Goal: Task Accomplishment & Management: Complete application form

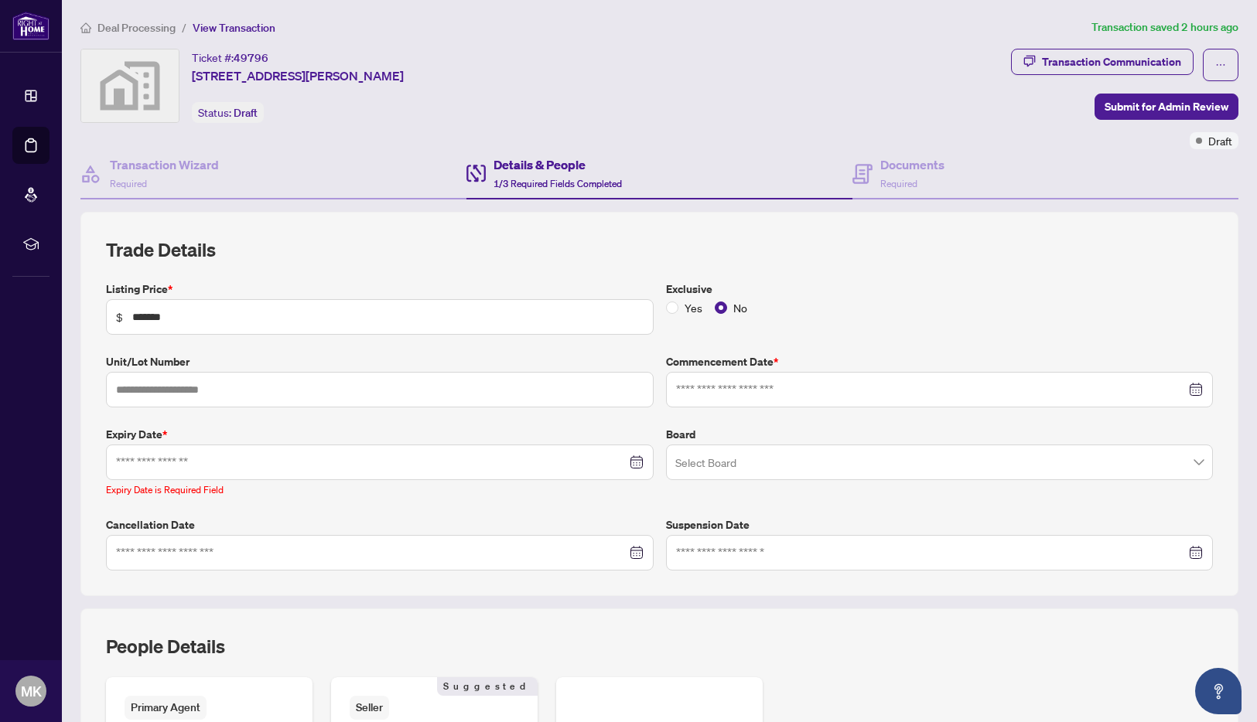
click at [630, 458] on div at bounding box center [379, 462] width 527 height 17
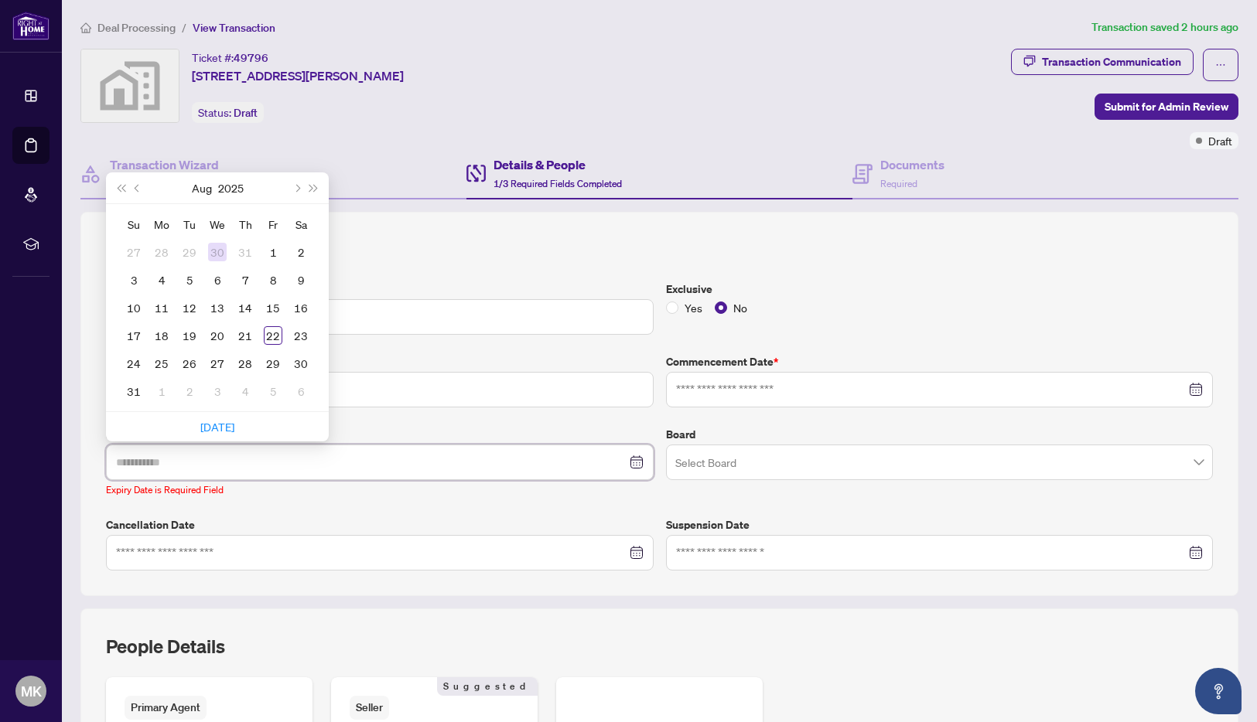
type input "**********"
click at [311, 188] on span "Next year (Control + right)" at bounding box center [314, 188] width 8 height 8
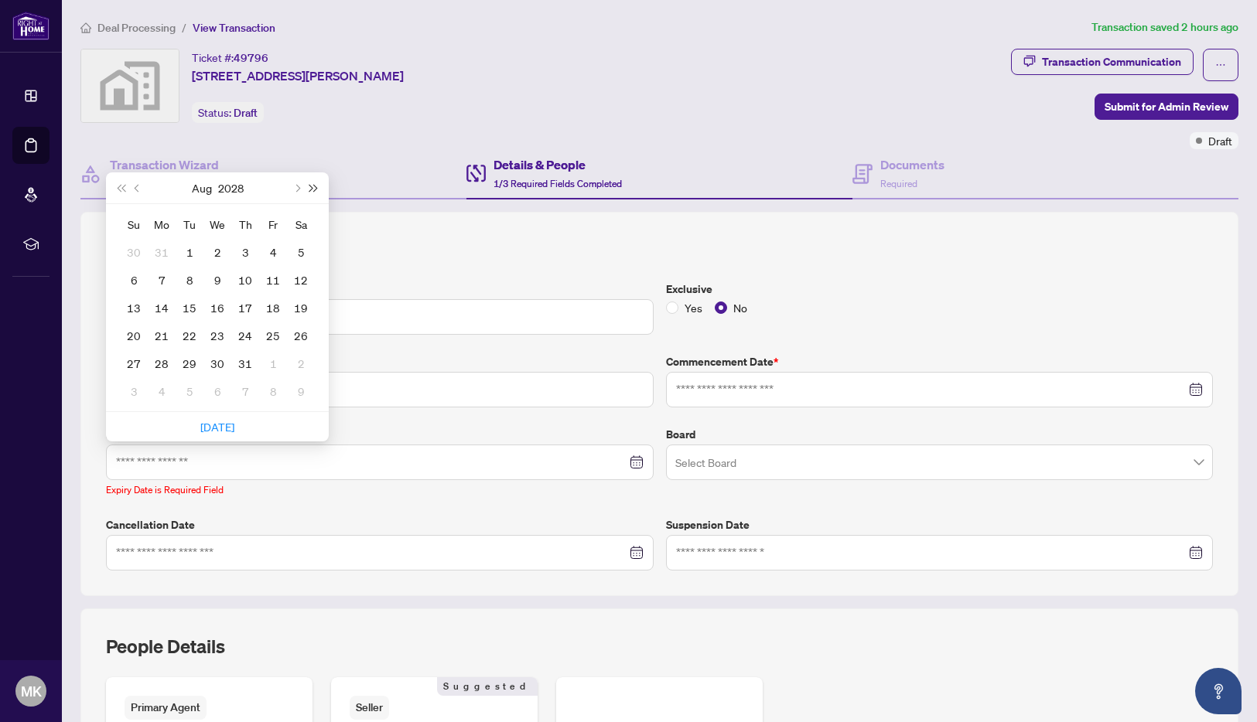
click at [311, 188] on span "Next year (Control + right)" at bounding box center [314, 188] width 8 height 8
click at [124, 189] on span "Last year (Control + left)" at bounding box center [121, 188] width 8 height 8
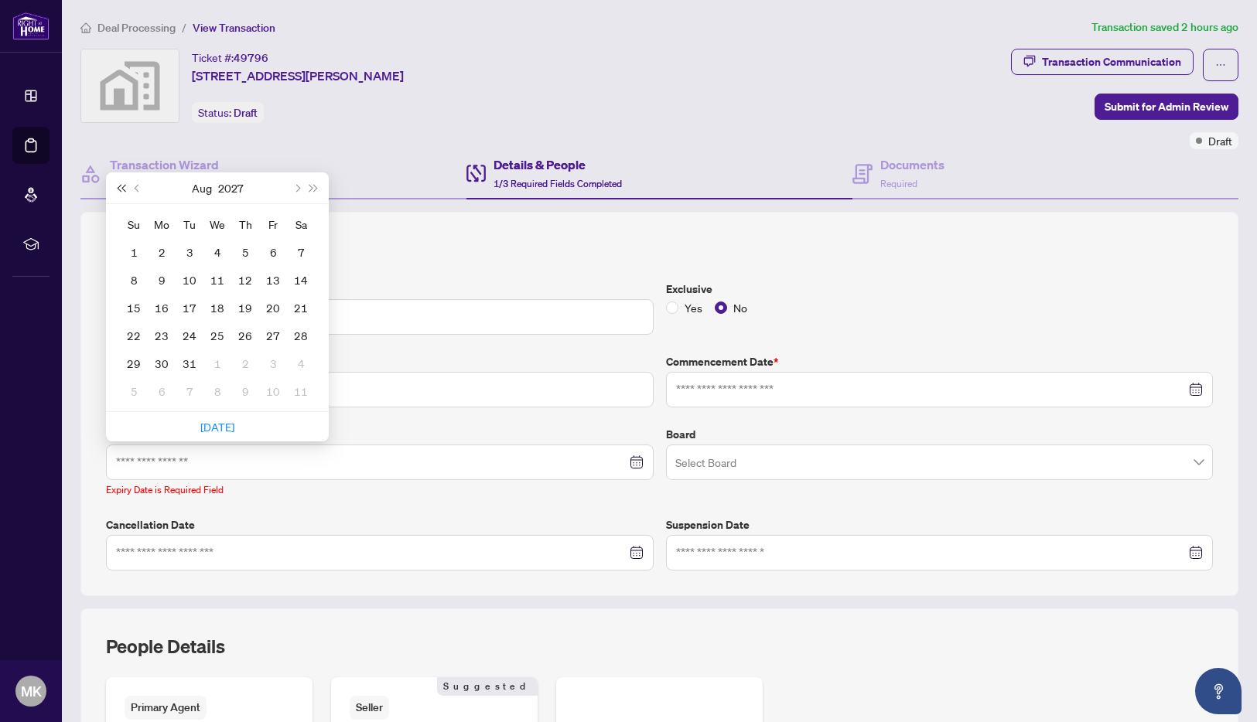
click at [124, 189] on span "Last year (Control + left)" at bounding box center [121, 188] width 8 height 8
click at [295, 189] on span "Next month (PageDown)" at bounding box center [296, 188] width 8 height 8
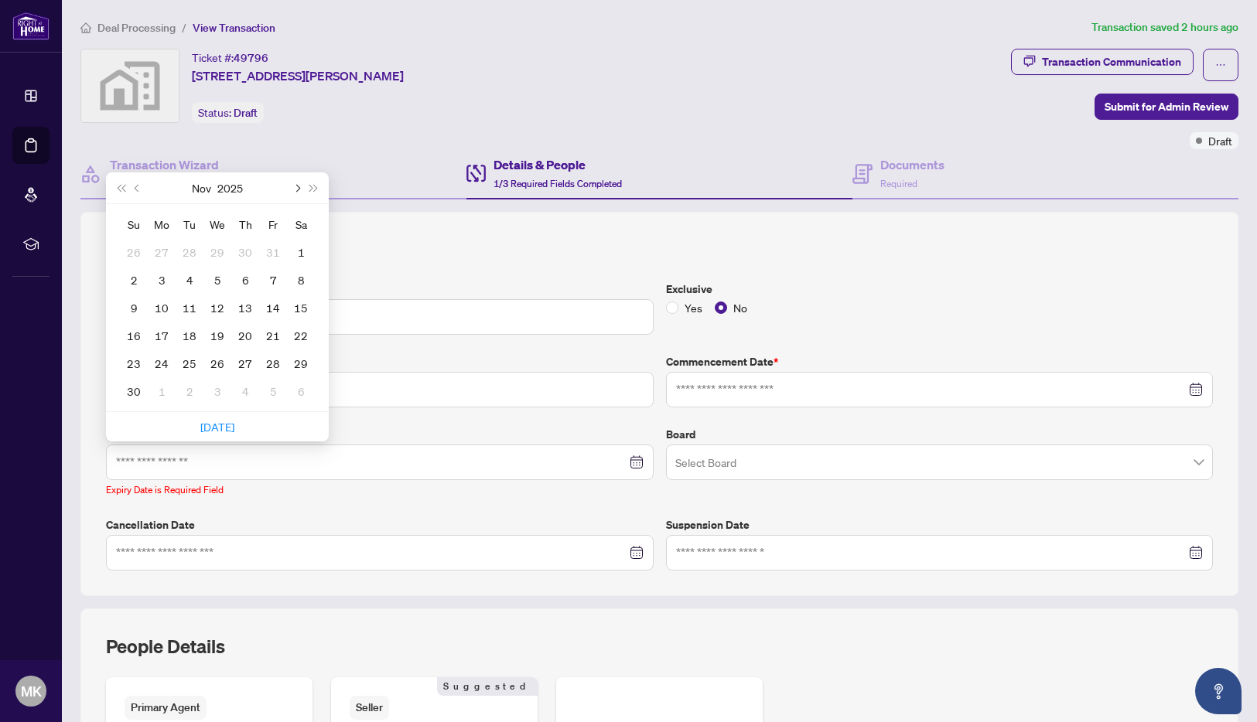
click at [295, 189] on span "Next month (PageDown)" at bounding box center [296, 188] width 8 height 8
type input "**********"
click at [215, 362] on div "31" at bounding box center [217, 363] width 19 height 19
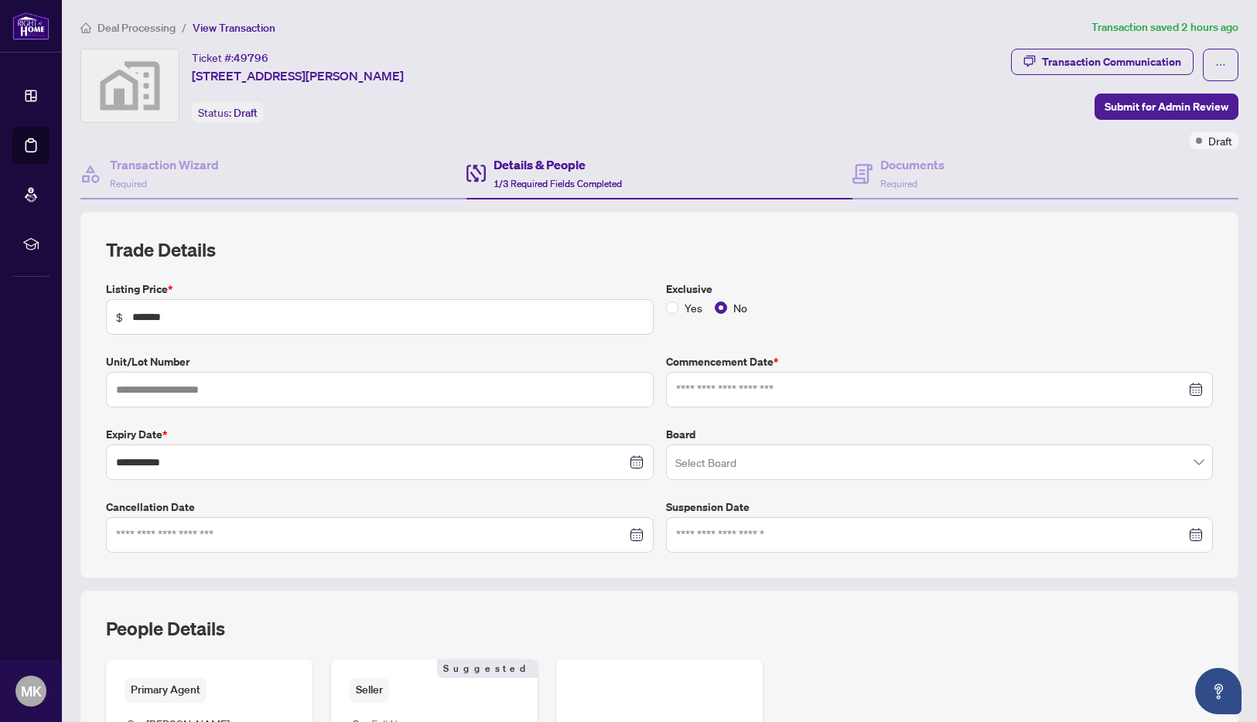
click at [1185, 390] on div at bounding box center [939, 389] width 527 height 17
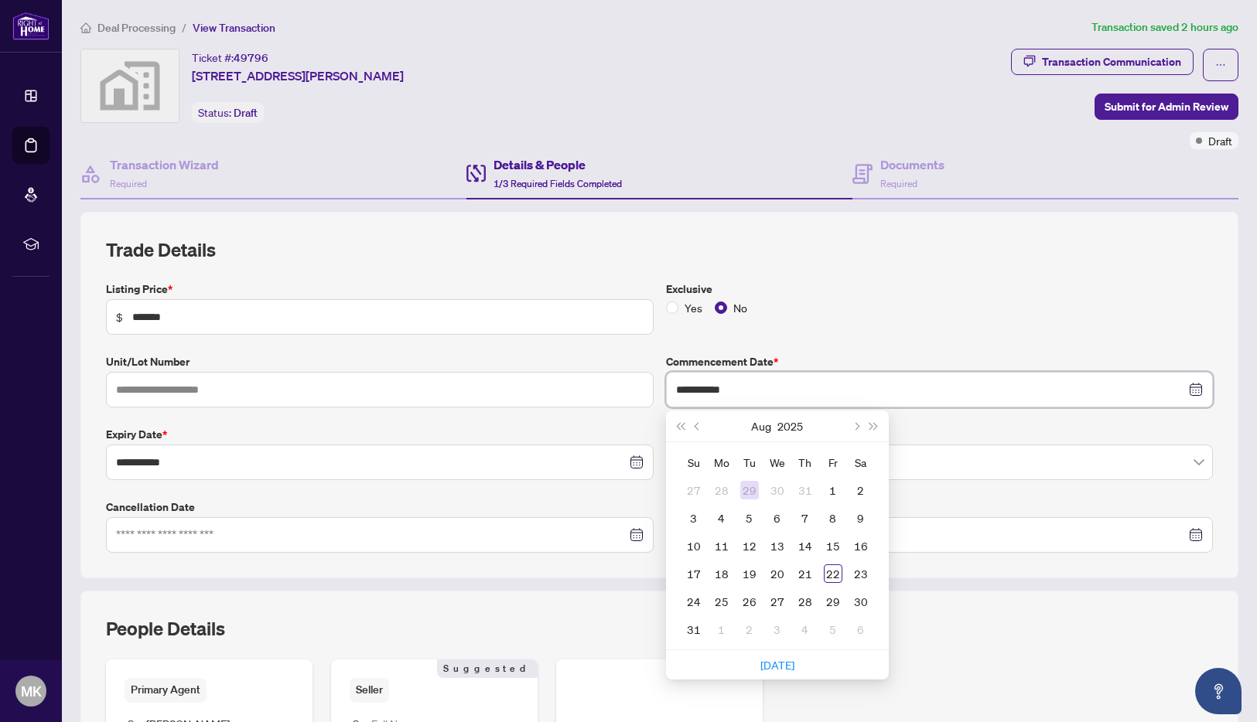
type input "**********"
click at [715, 545] on div "11" at bounding box center [721, 546] width 19 height 19
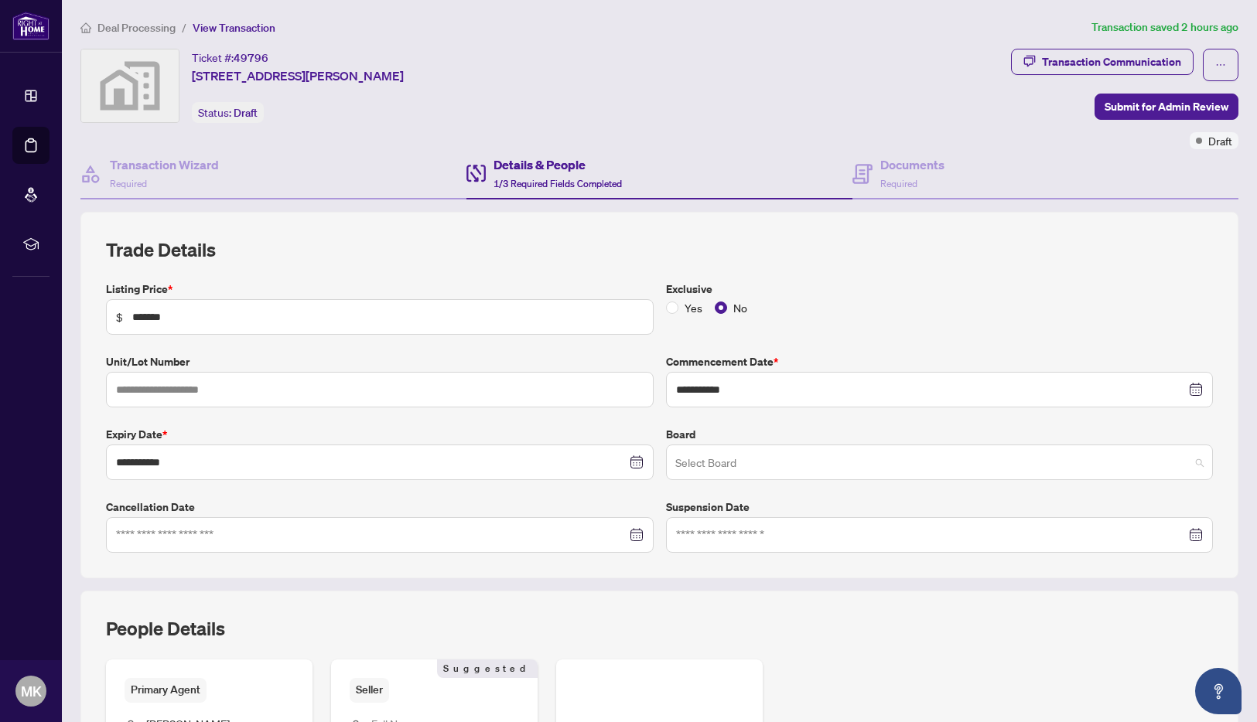
click at [1186, 465] on span at bounding box center [939, 462] width 529 height 29
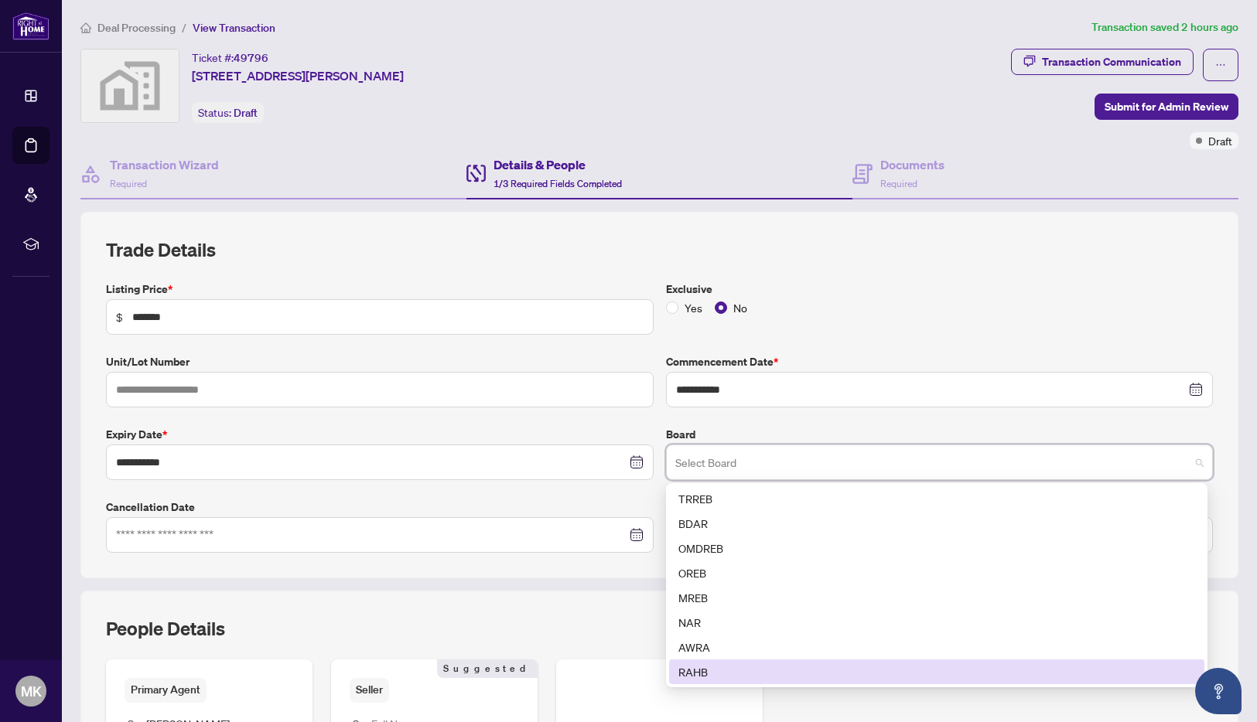
click at [691, 672] on div "RAHB" at bounding box center [936, 672] width 517 height 17
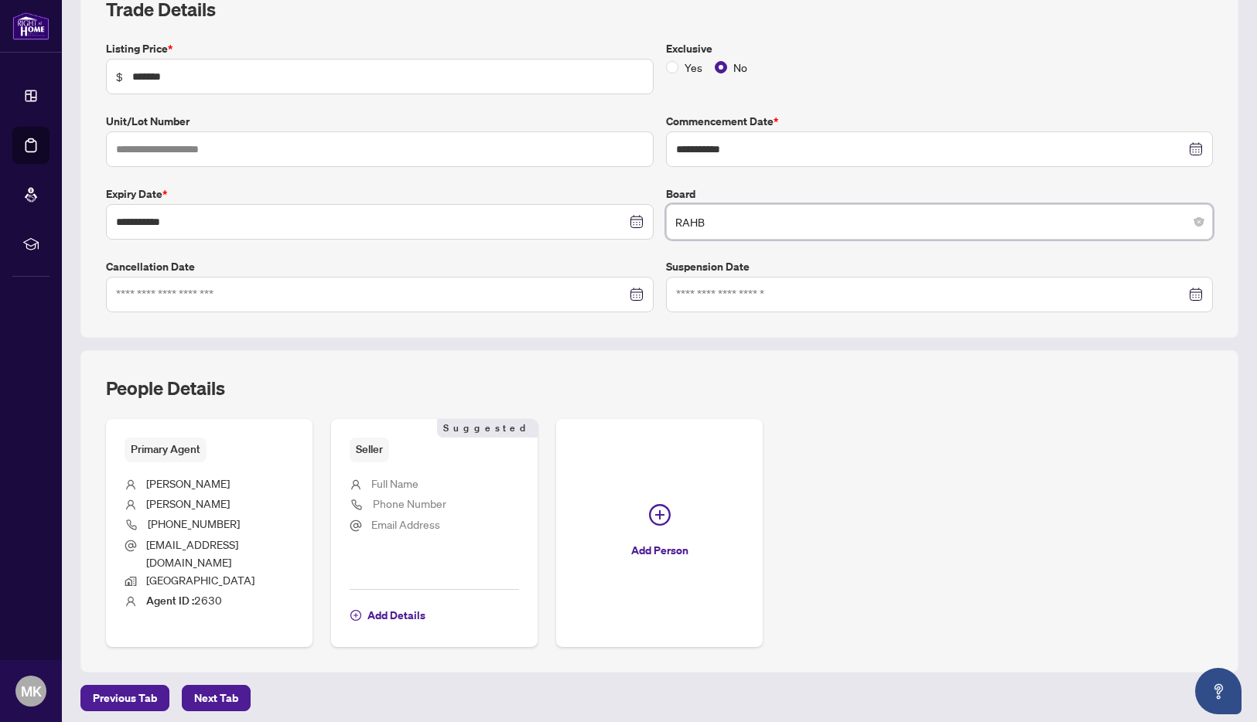
scroll to position [287, 0]
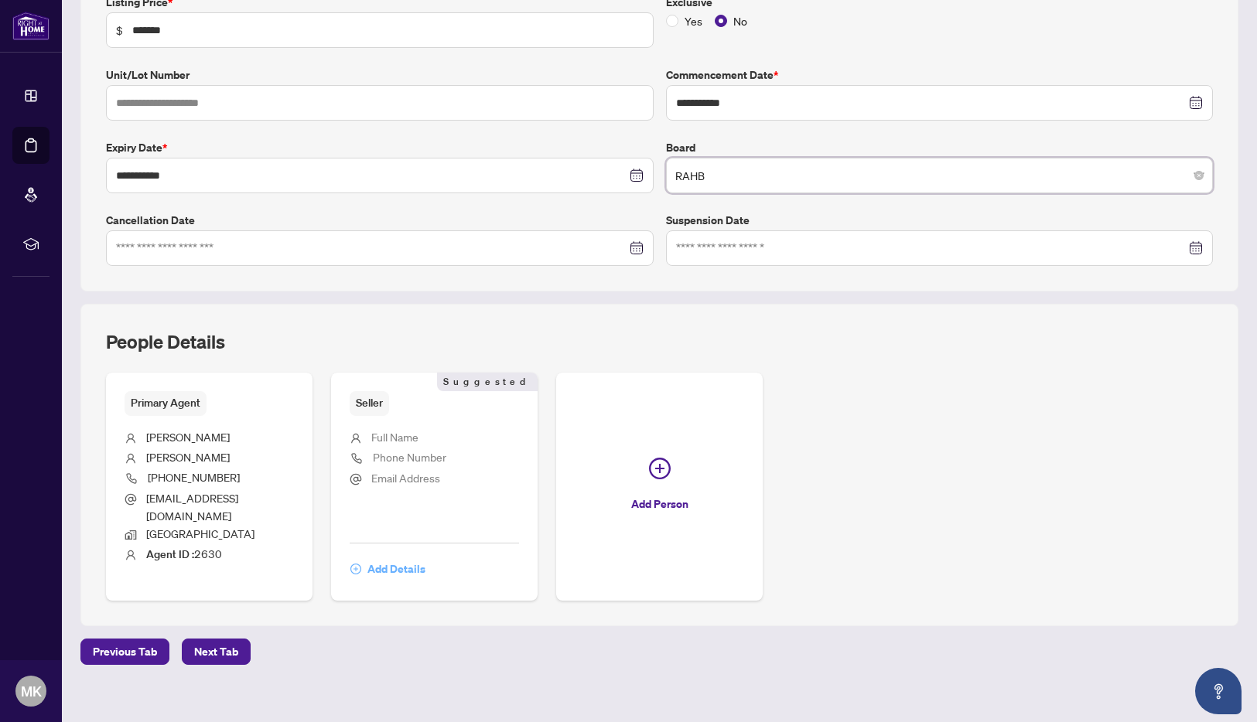
click at [395, 557] on span "Add Details" at bounding box center [396, 569] width 58 height 25
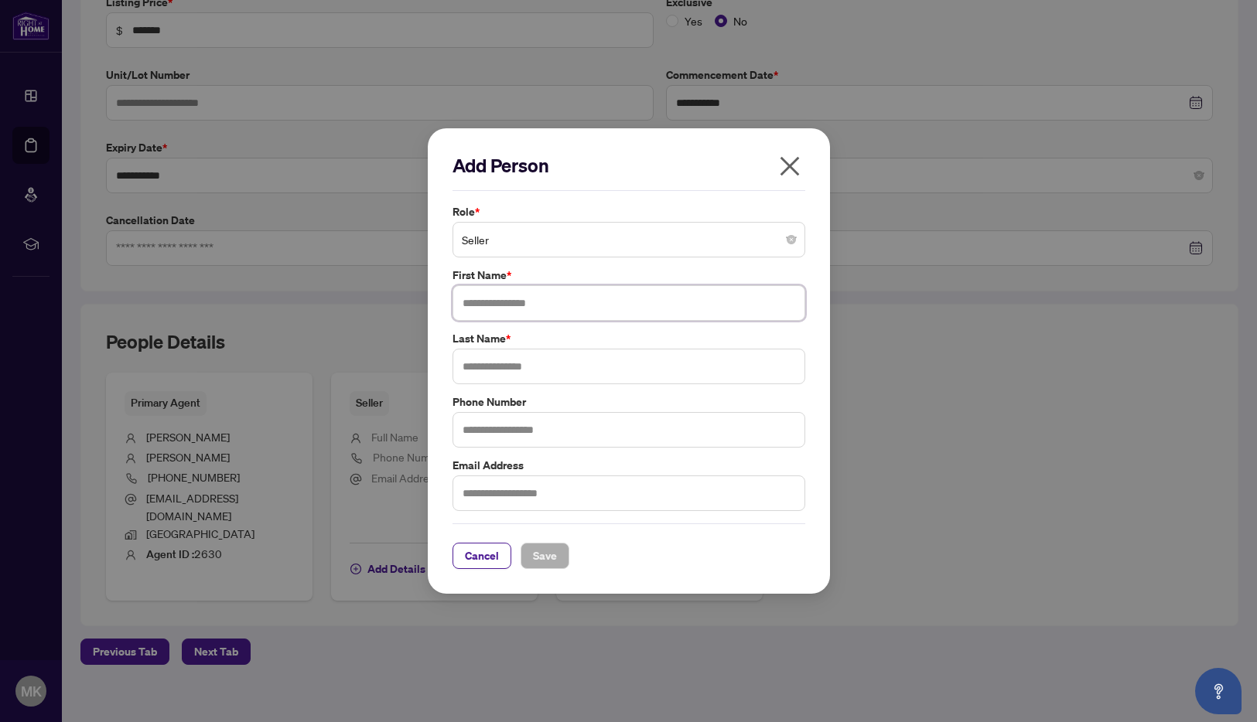
click at [483, 307] on input "text" at bounding box center [628, 303] width 353 height 36
type input "*******"
click at [501, 365] on input "text" at bounding box center [628, 367] width 353 height 36
type input "*****"
click at [539, 557] on span "Save" at bounding box center [545, 556] width 24 height 25
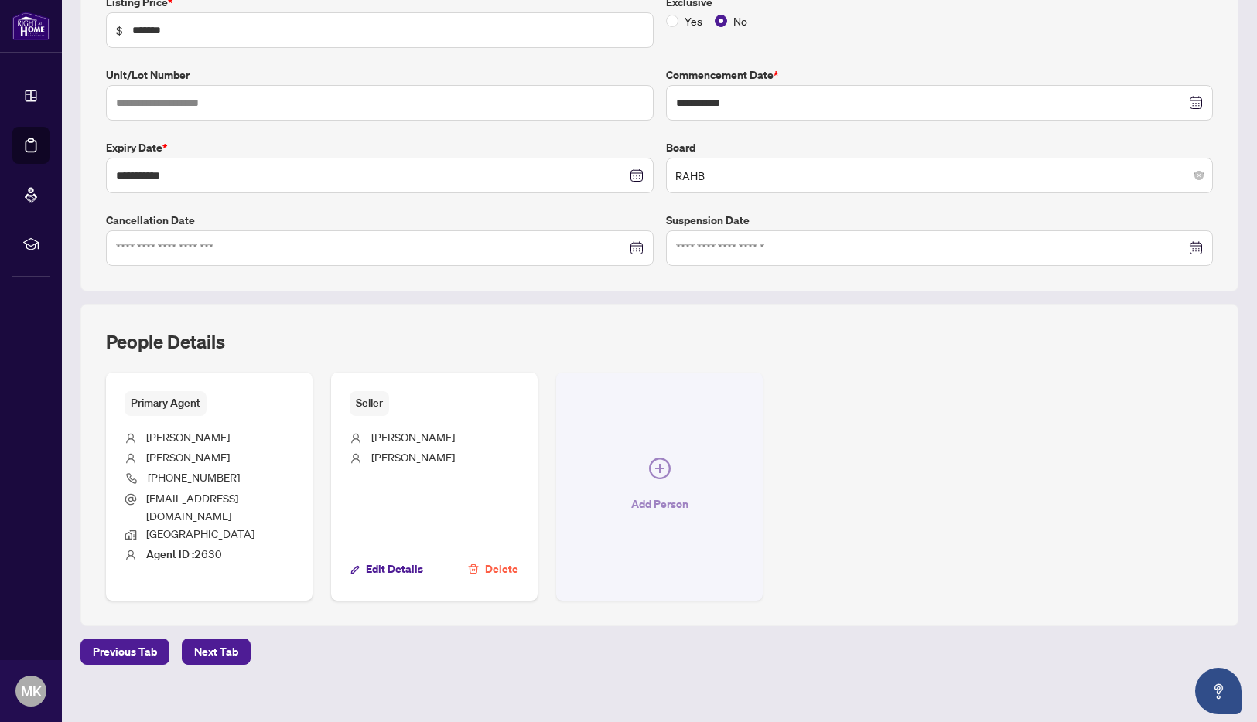
click at [655, 464] on icon "plus-circle" at bounding box center [659, 468] width 9 height 9
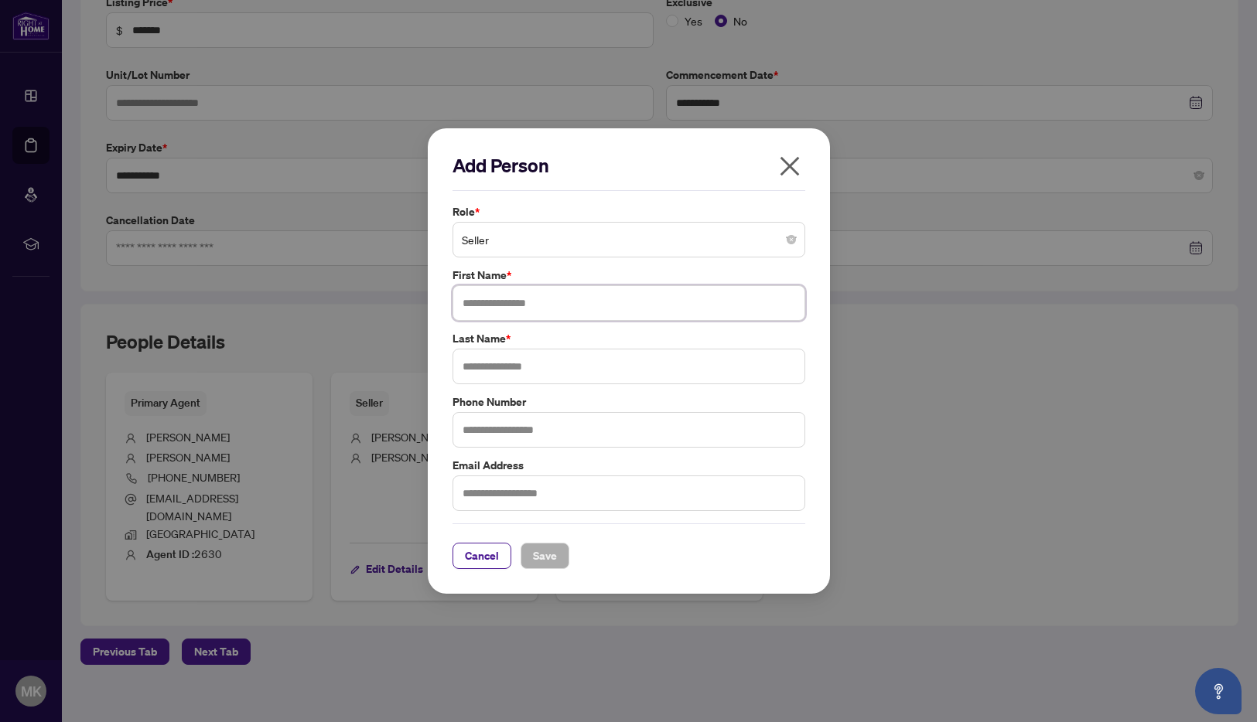
click at [490, 309] on input "text" at bounding box center [628, 303] width 353 height 36
type input "*****"
click at [494, 372] on input "text" at bounding box center [628, 367] width 353 height 36
type input "**********"
click at [540, 560] on span "Save" at bounding box center [545, 556] width 24 height 25
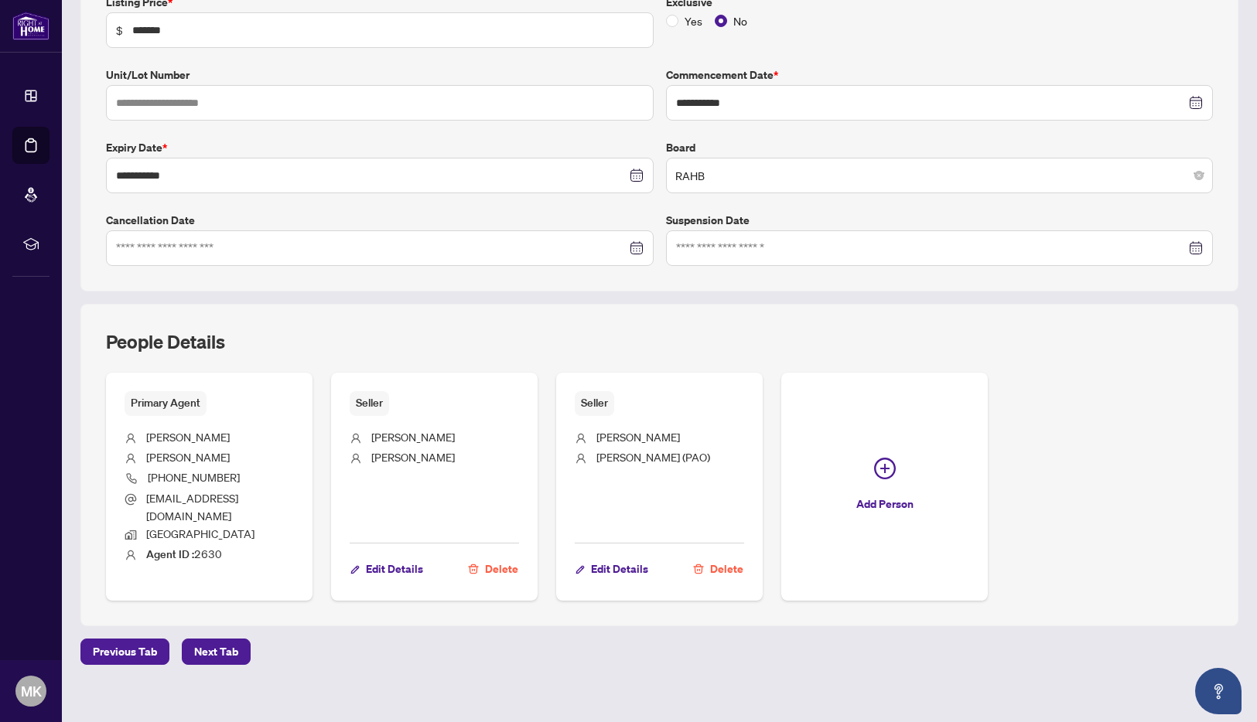
drag, startPoint x: 203, startPoint y: 637, endPoint x: 216, endPoint y: 637, distance: 12.4
click at [203, 640] on span "Next Tab" at bounding box center [216, 652] width 44 height 25
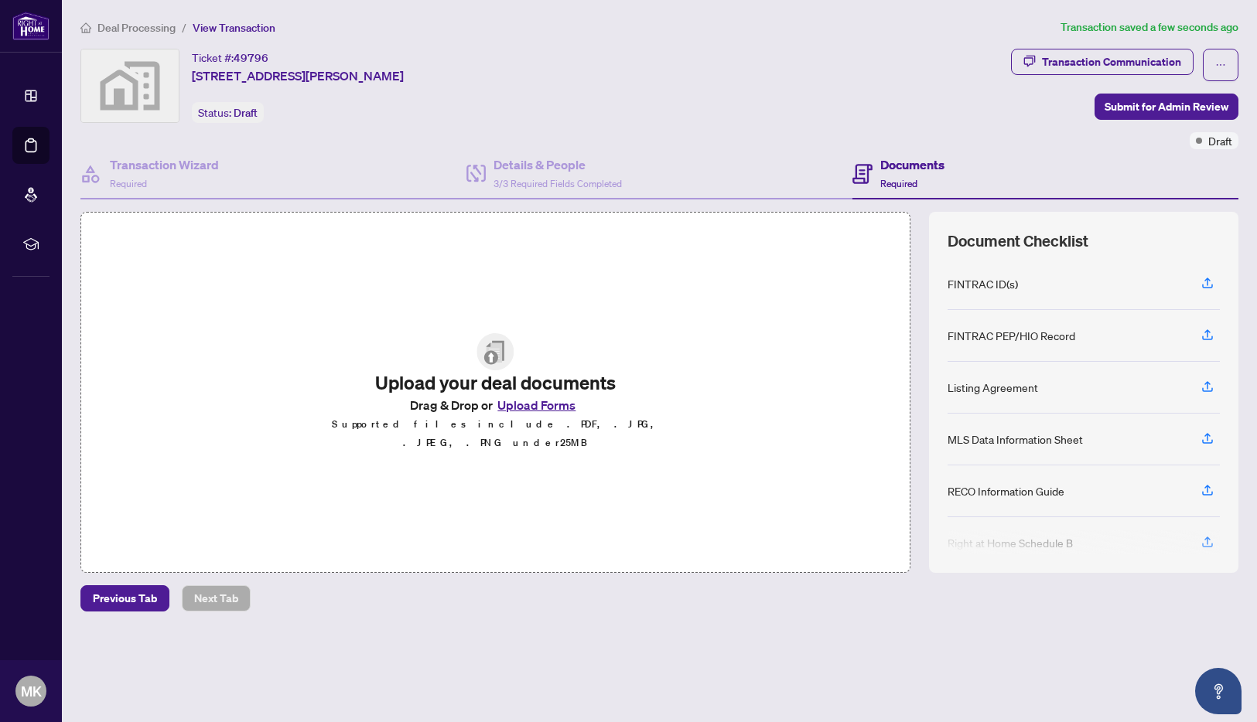
click at [527, 414] on button "Upload Forms" at bounding box center [536, 405] width 87 height 20
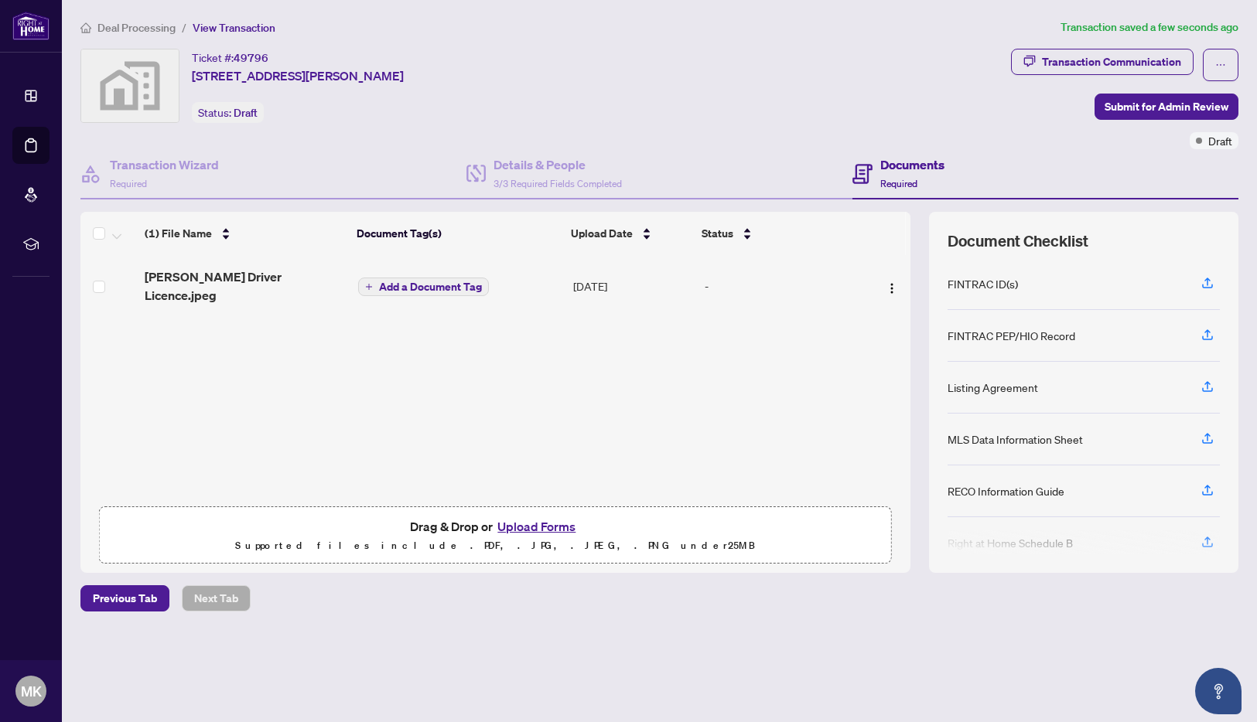
click at [411, 282] on span "Add a Document Tag" at bounding box center [430, 287] width 103 height 11
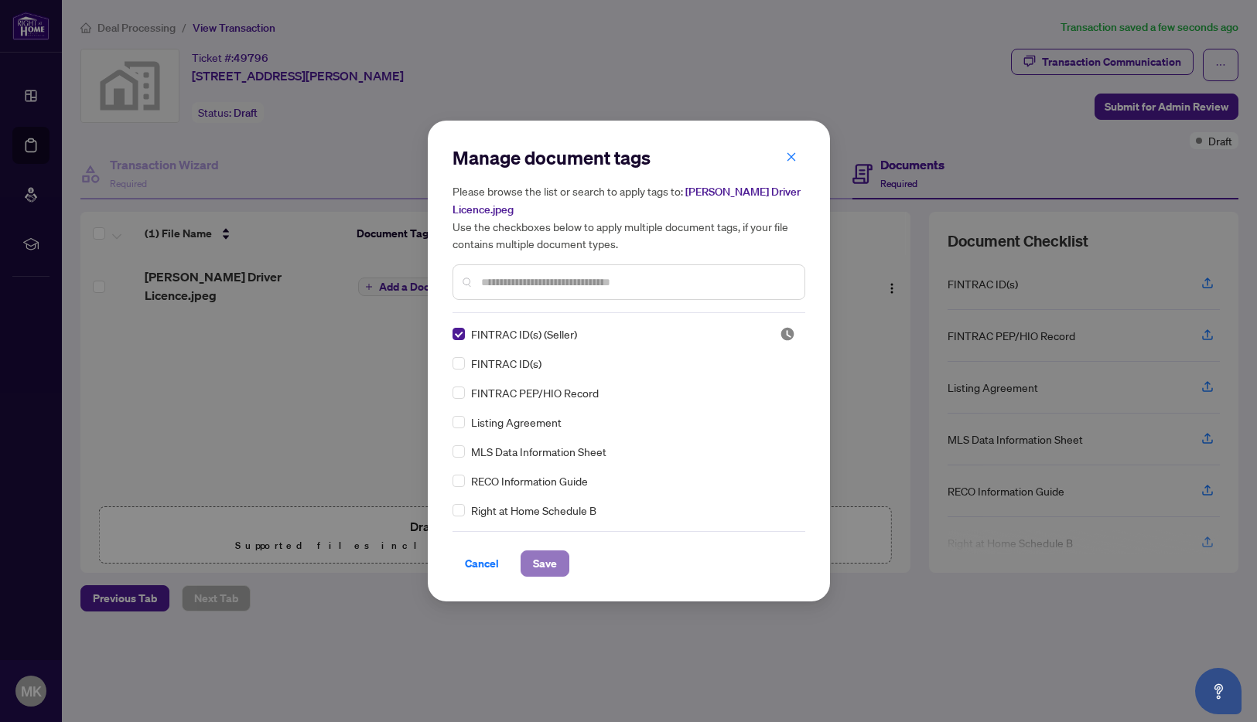
click at [540, 564] on span "Save" at bounding box center [545, 563] width 24 height 25
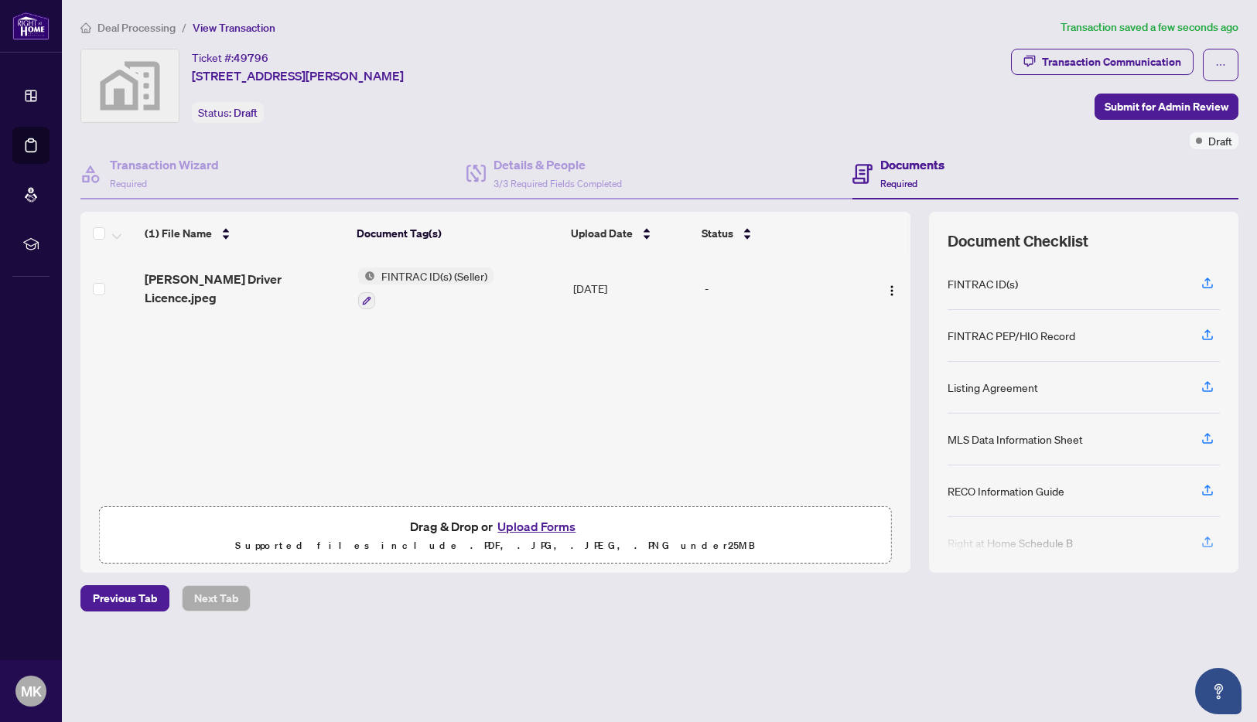
click at [536, 527] on button "Upload Forms" at bounding box center [536, 527] width 87 height 20
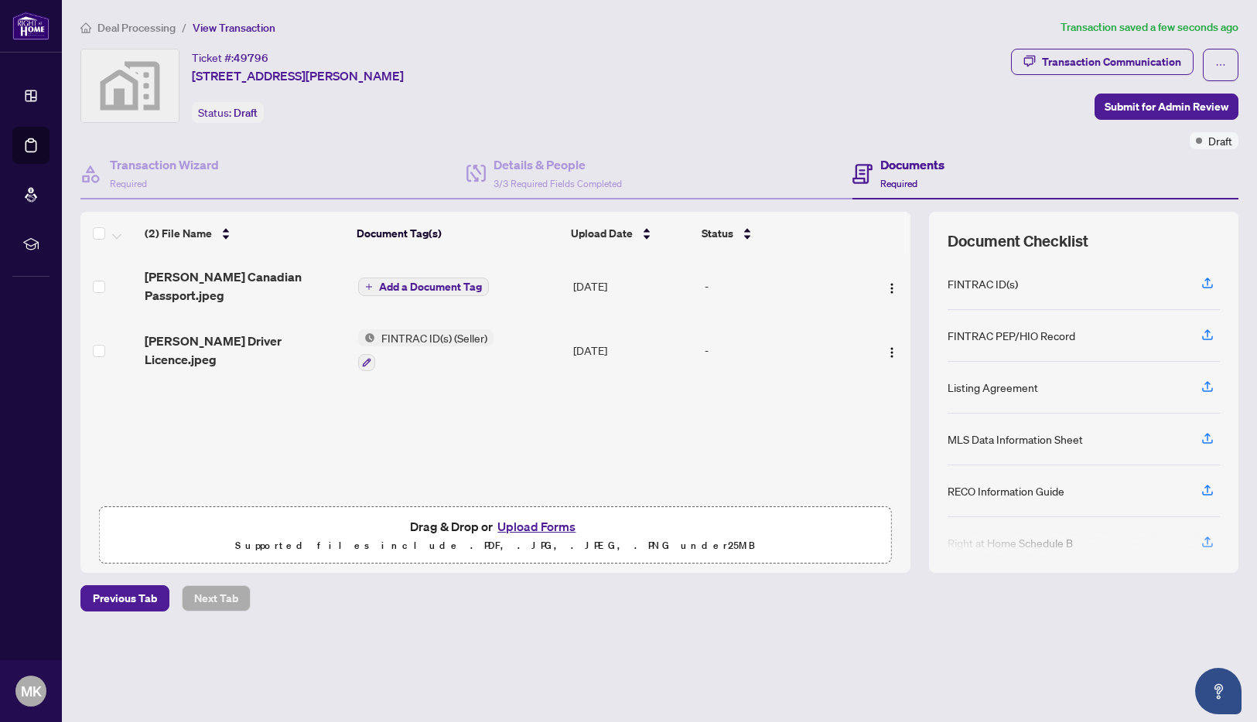
click at [394, 286] on span "Add a Document Tag" at bounding box center [430, 287] width 103 height 11
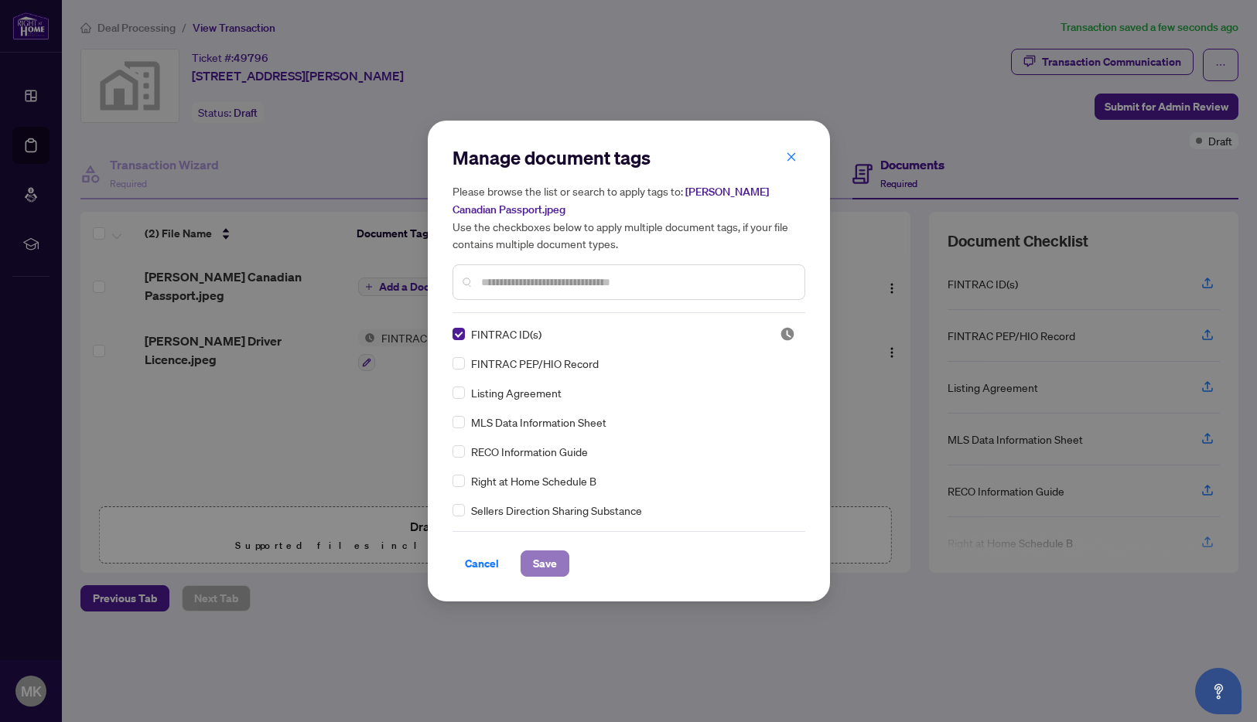
click at [536, 564] on span "Save" at bounding box center [545, 563] width 24 height 25
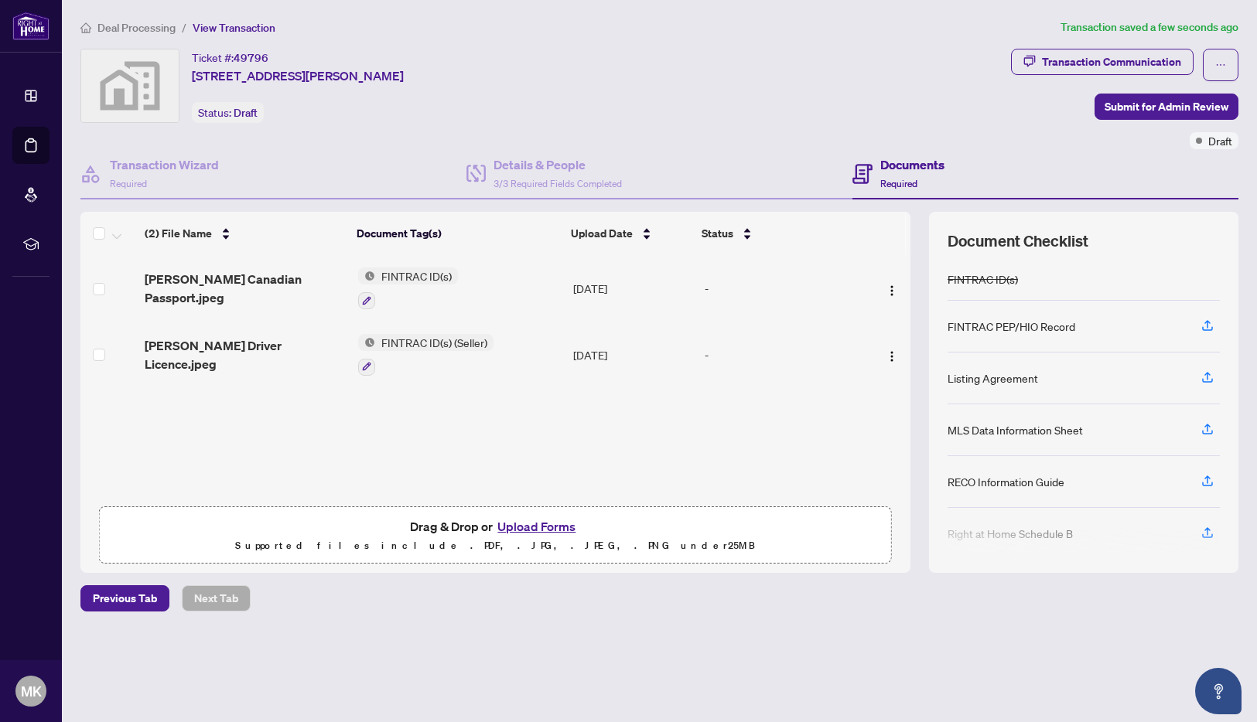
click at [531, 528] on button "Upload Forms" at bounding box center [536, 527] width 87 height 20
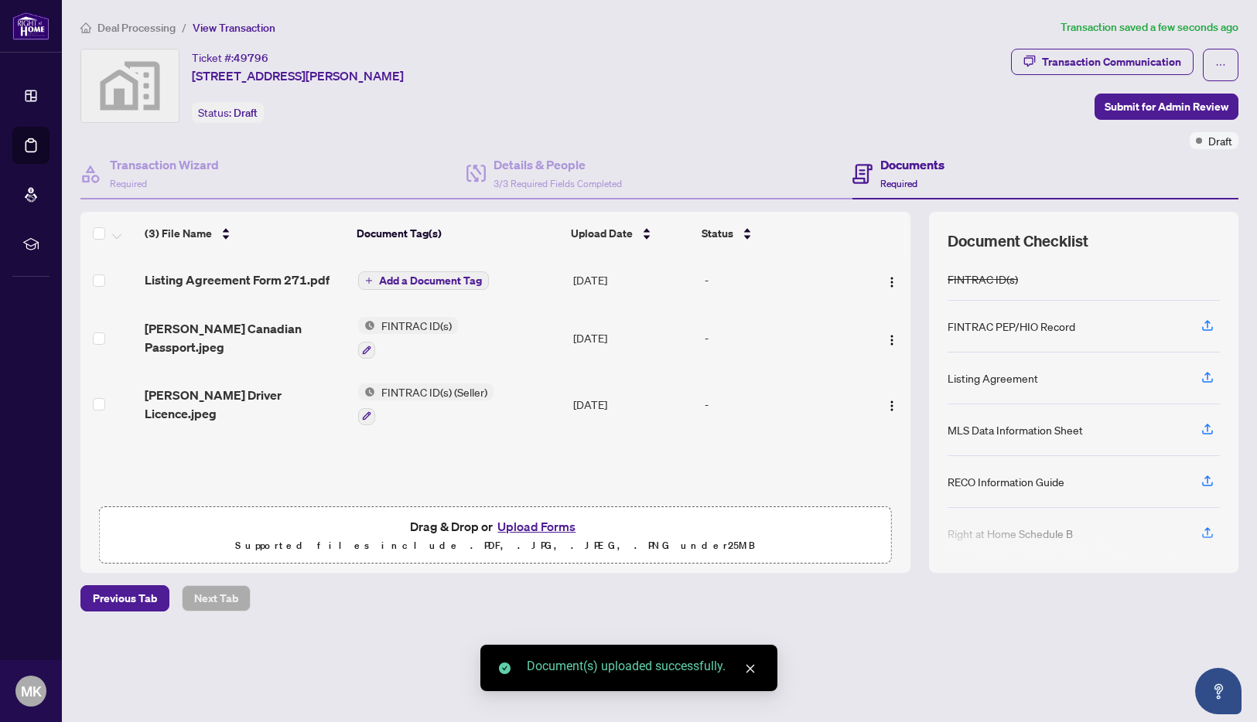
click at [380, 283] on span "Add a Document Tag" at bounding box center [430, 280] width 103 height 11
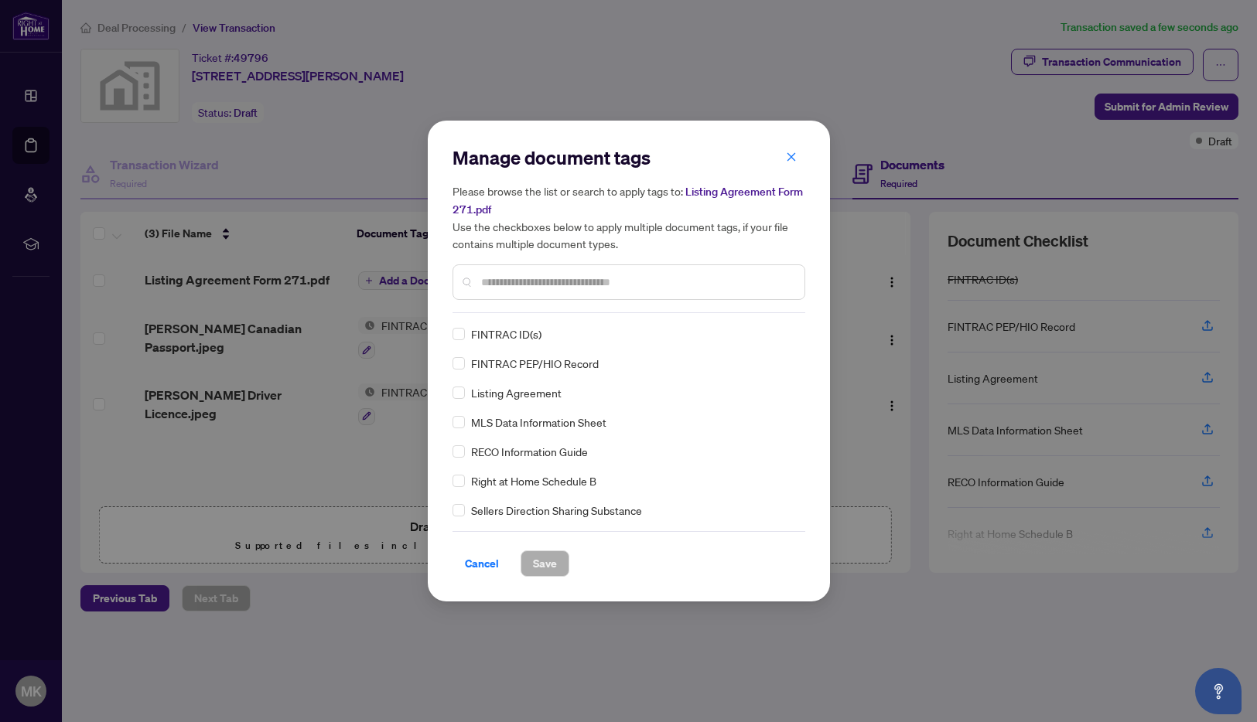
click at [493, 285] on input "text" at bounding box center [636, 282] width 311 height 17
type input "**"
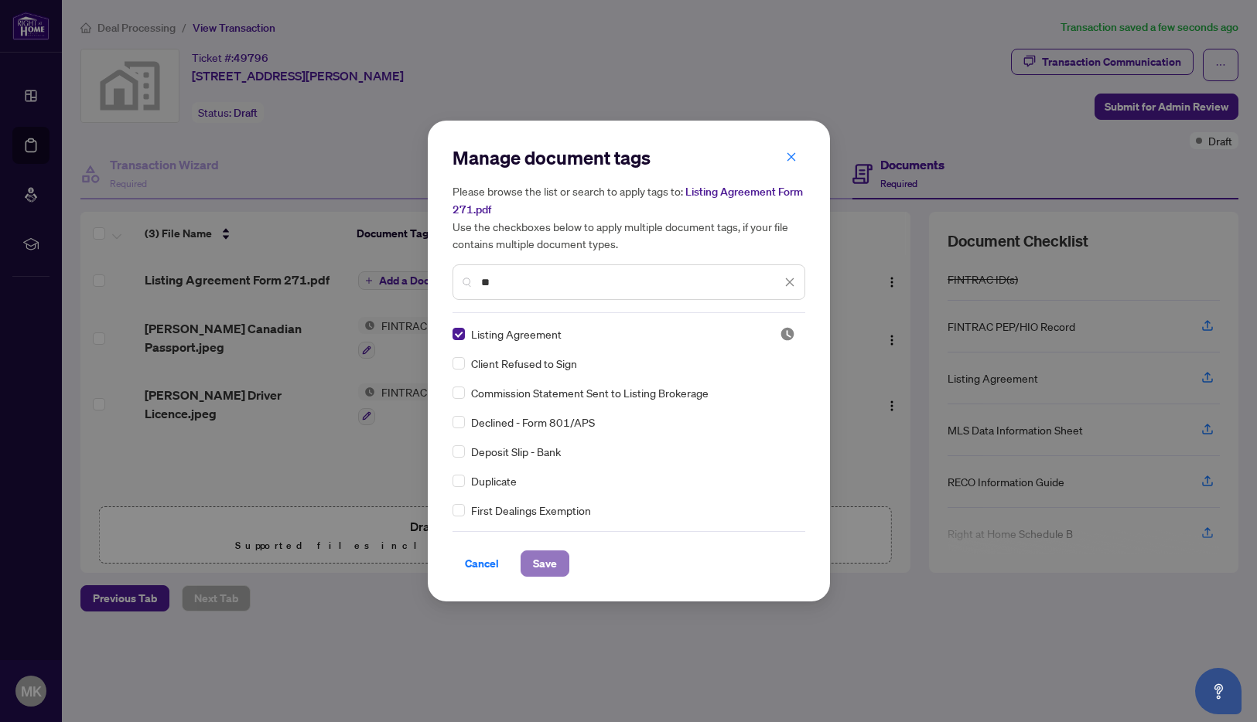
click at [536, 562] on span "Save" at bounding box center [545, 563] width 24 height 25
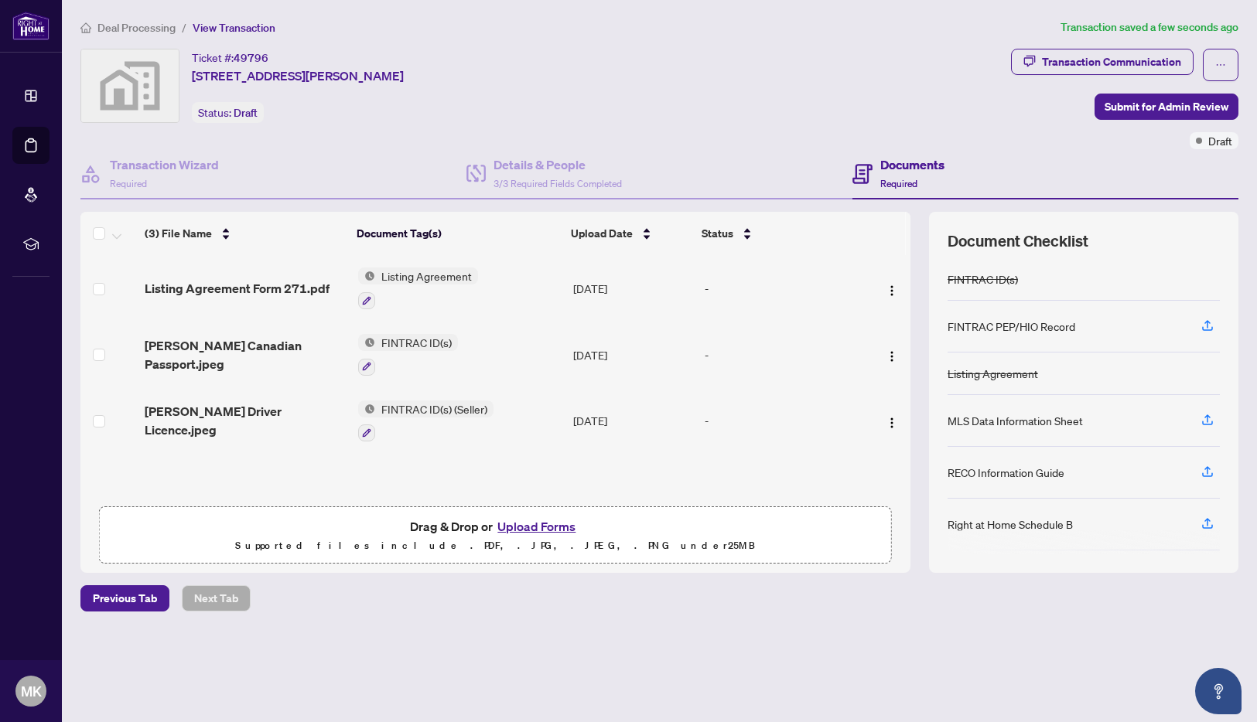
click at [552, 527] on button "Upload Forms" at bounding box center [536, 527] width 87 height 20
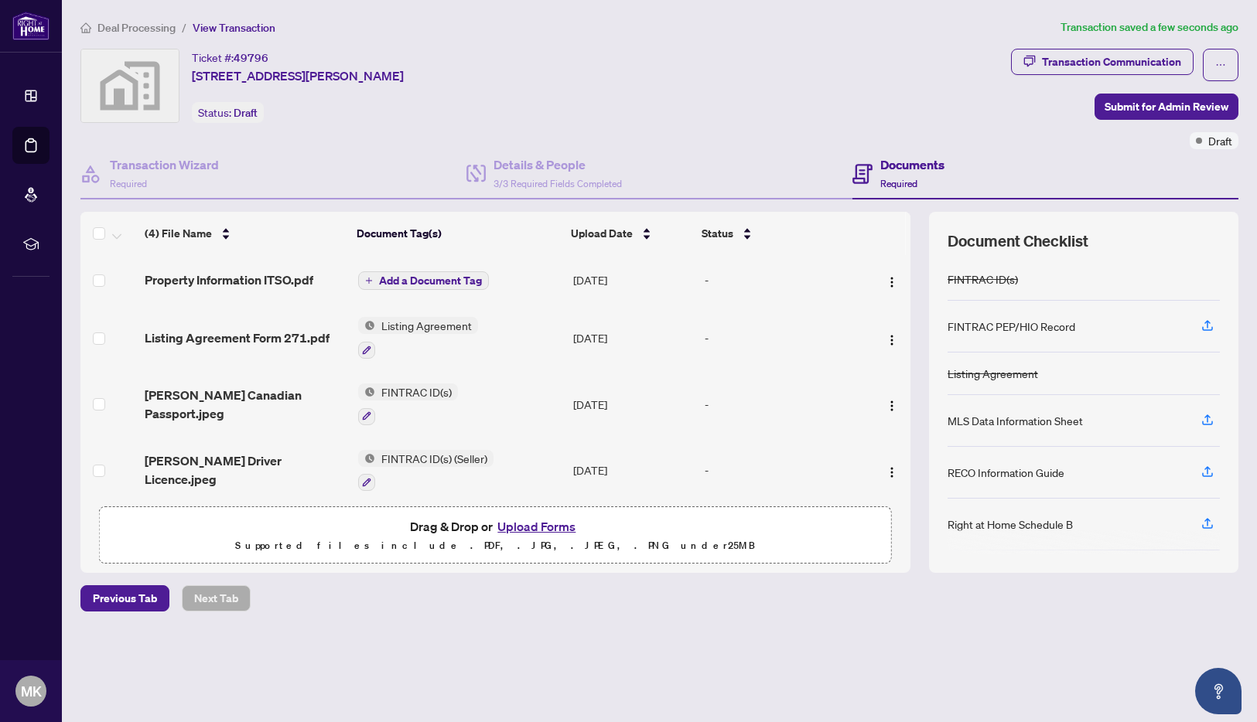
click at [401, 282] on span "Add a Document Tag" at bounding box center [430, 280] width 103 height 11
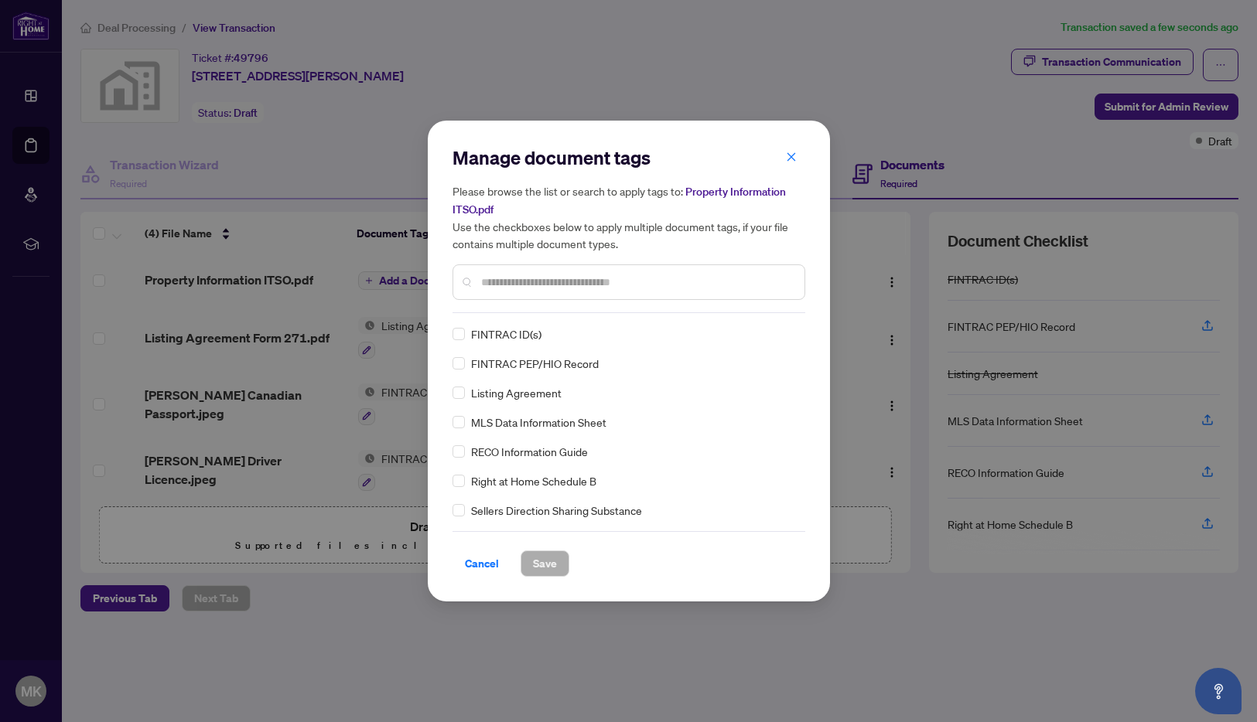
click at [496, 316] on div "Manage document tags Please browse the list or search to apply tags to: Propert…" at bounding box center [628, 361] width 353 height 432
click at [492, 283] on input "text" at bounding box center [636, 282] width 311 height 17
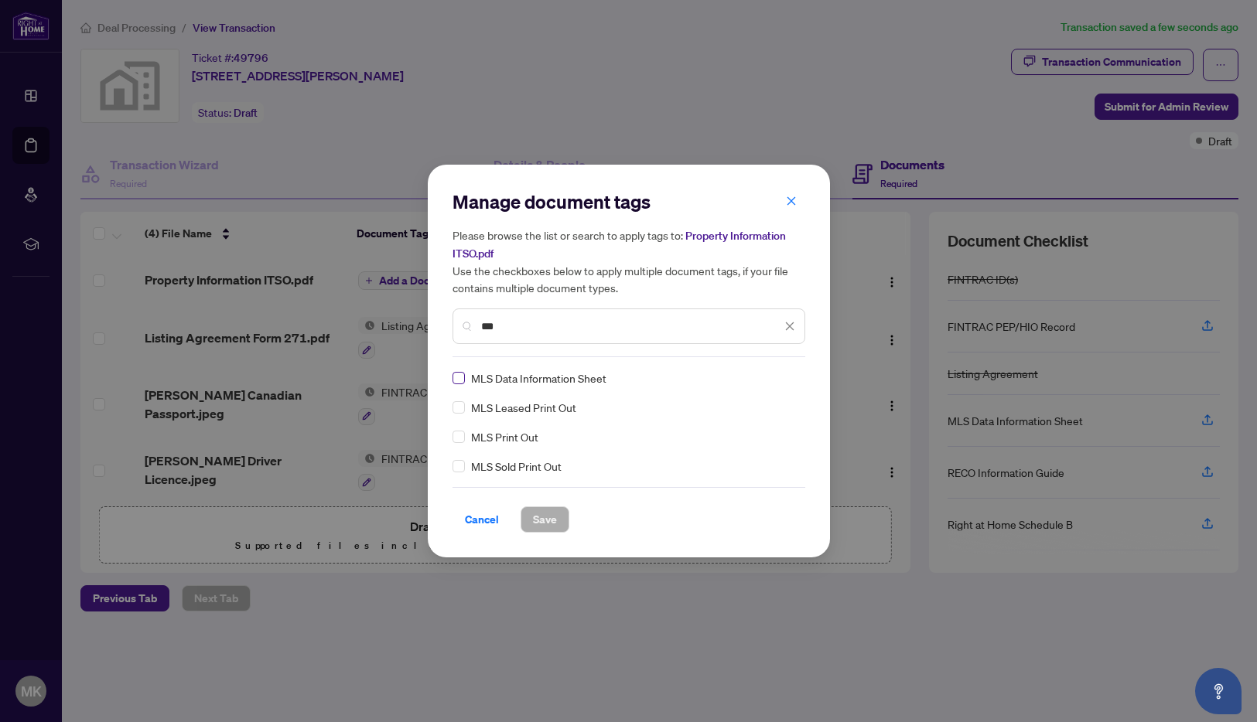
type input "***"
click at [535, 519] on span "Save" at bounding box center [545, 519] width 24 height 25
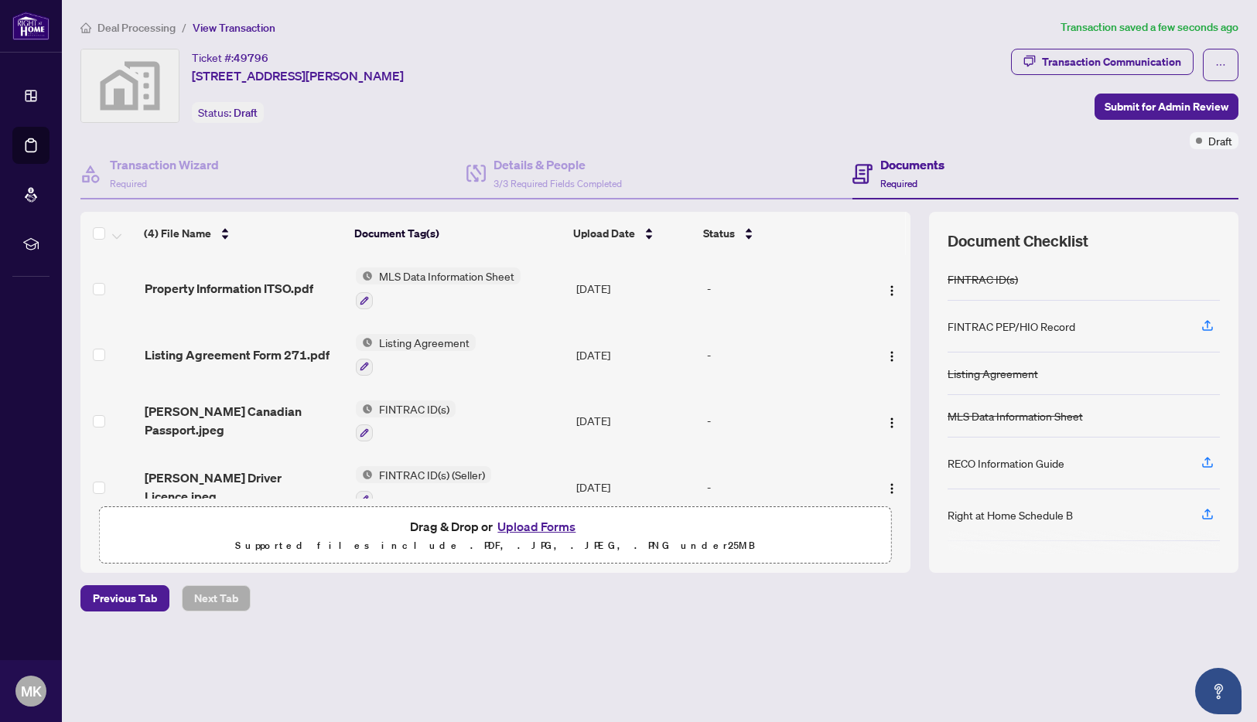
click at [541, 527] on button "Upload Forms" at bounding box center [536, 527] width 87 height 20
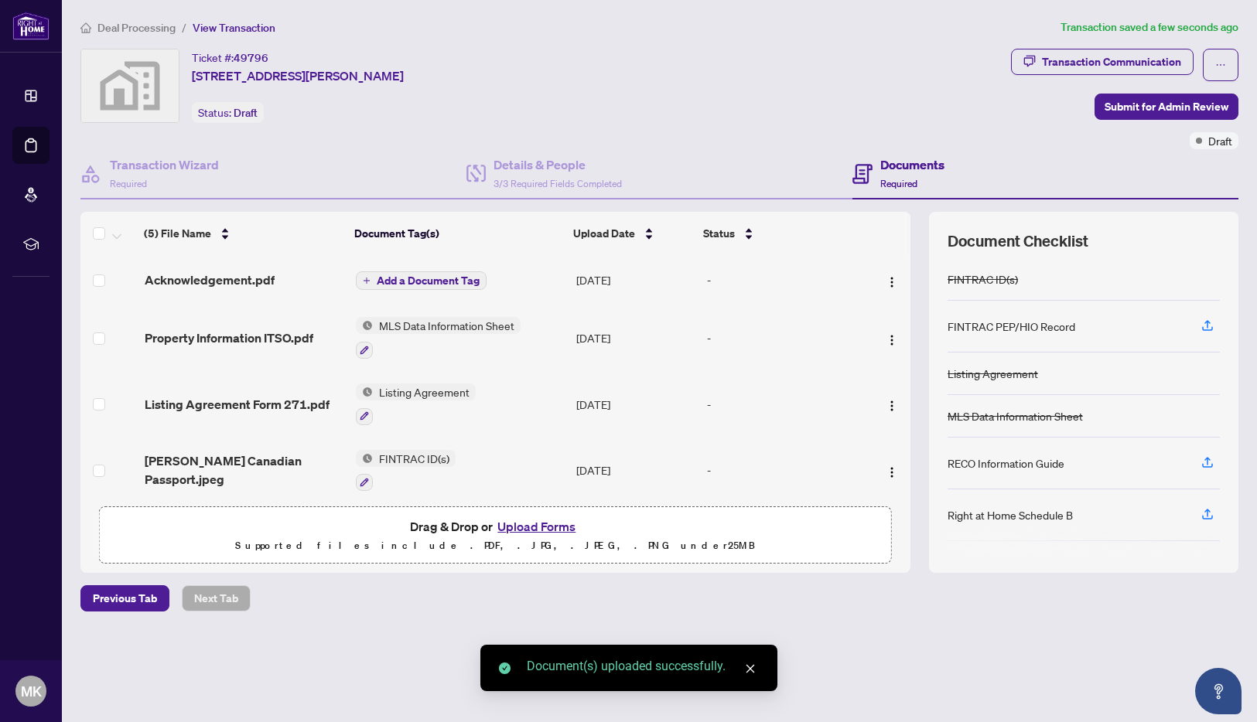
click at [411, 282] on span "Add a Document Tag" at bounding box center [428, 280] width 103 height 11
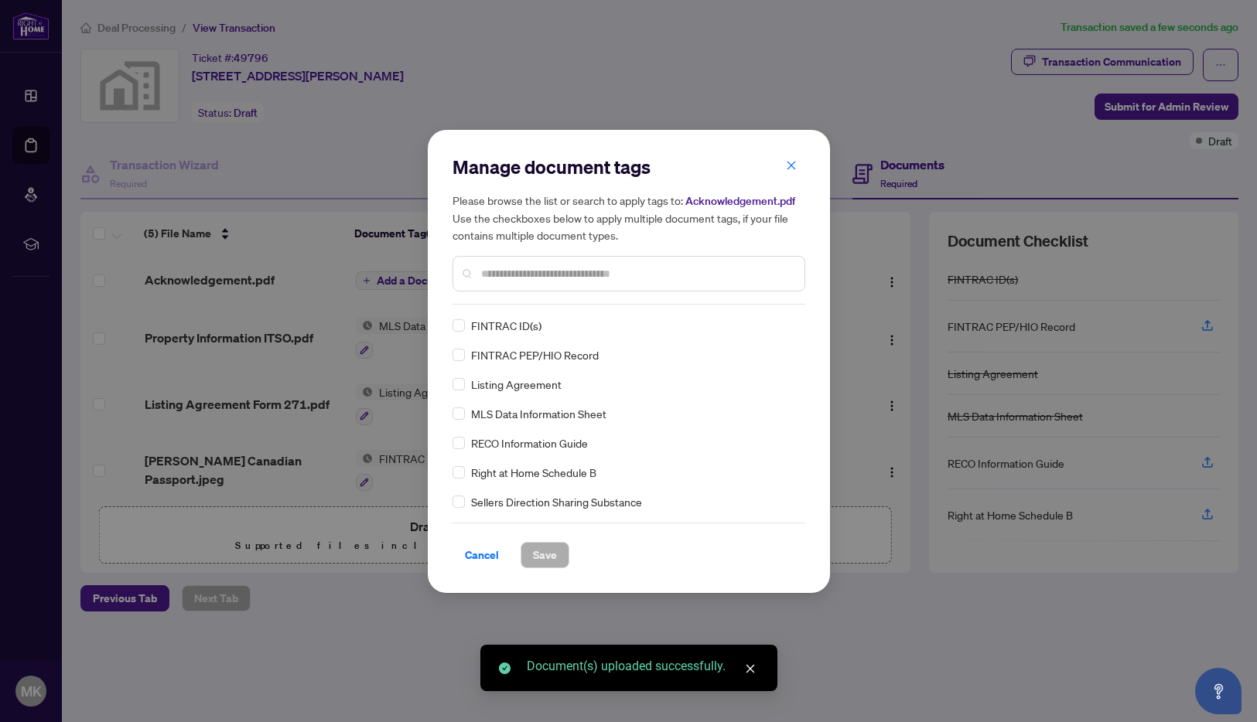
click at [506, 306] on div "Manage document tags Please browse the list or search to apply tags to: Acknowl…" at bounding box center [628, 362] width 353 height 414
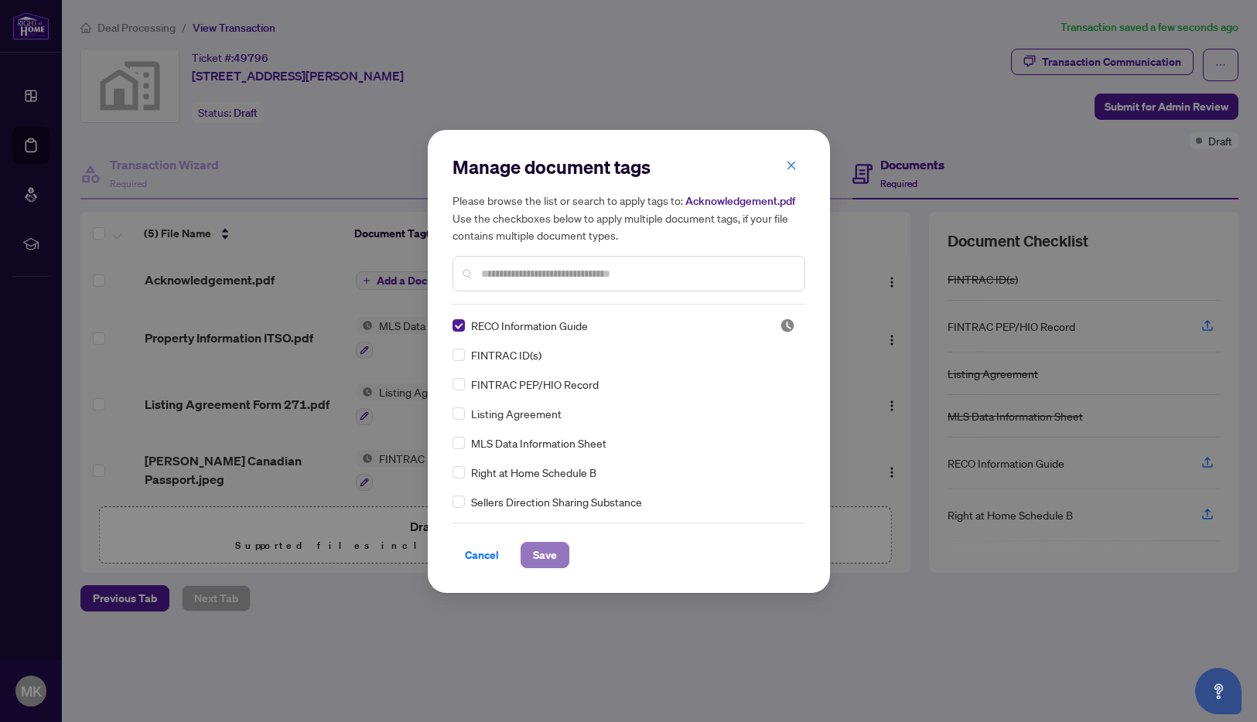
click at [539, 551] on span "Save" at bounding box center [545, 555] width 24 height 25
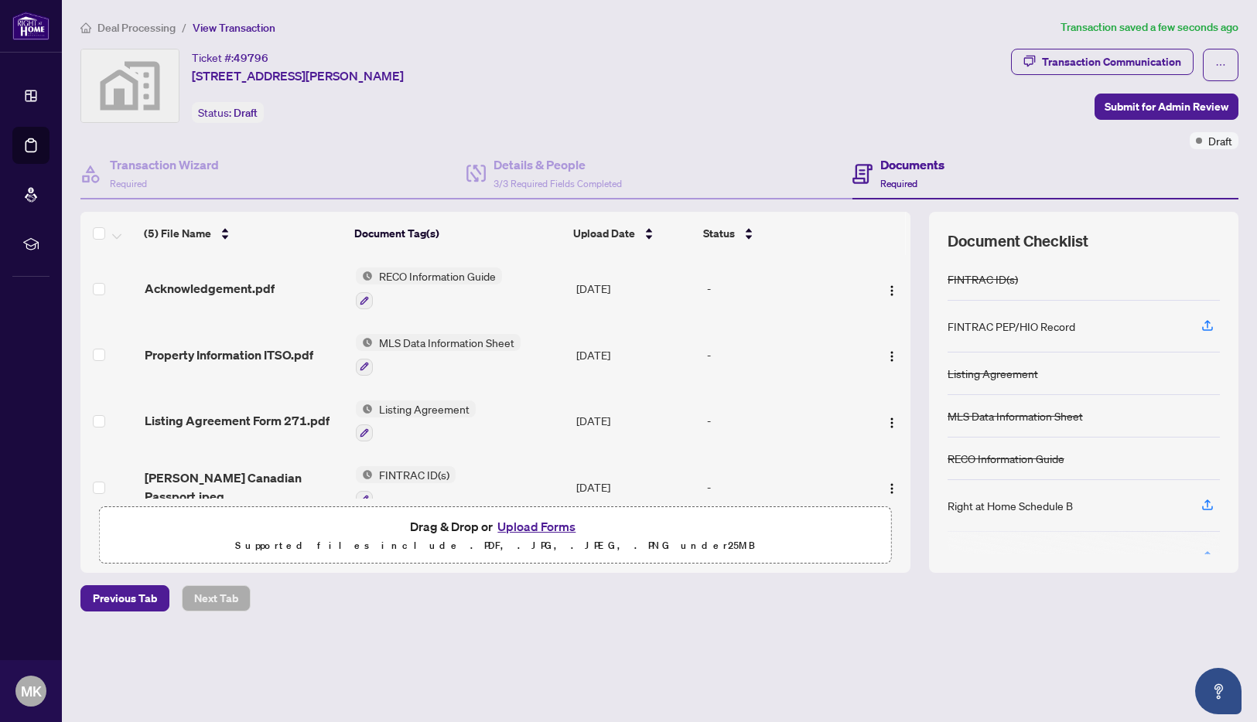
click at [541, 527] on button "Upload Forms" at bounding box center [536, 527] width 87 height 20
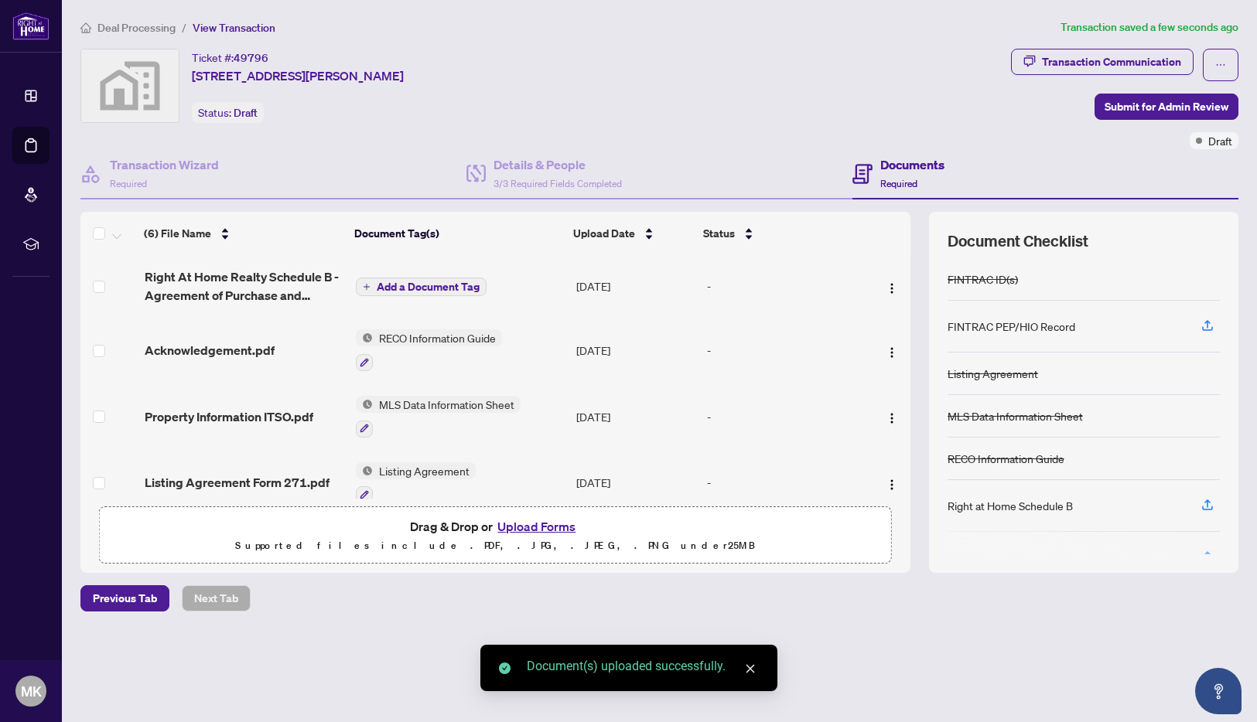
click at [391, 285] on span "Add a Document Tag" at bounding box center [428, 287] width 103 height 11
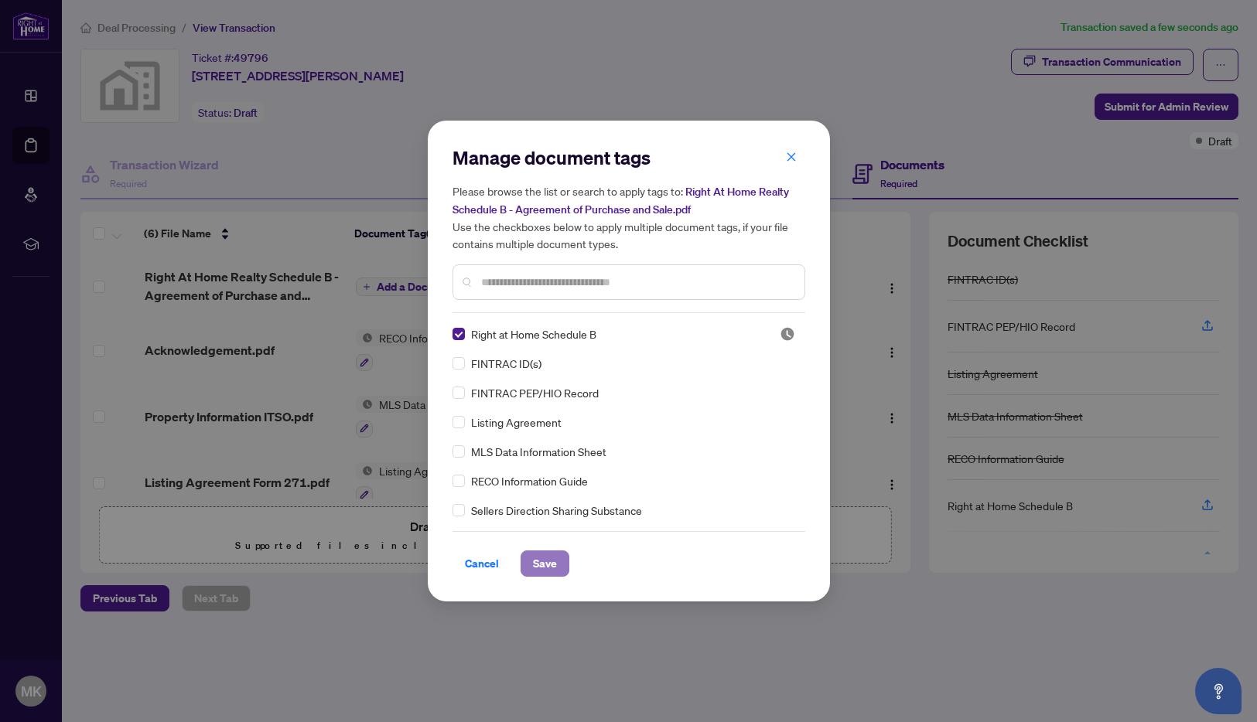
click at [539, 565] on span "Save" at bounding box center [545, 563] width 24 height 25
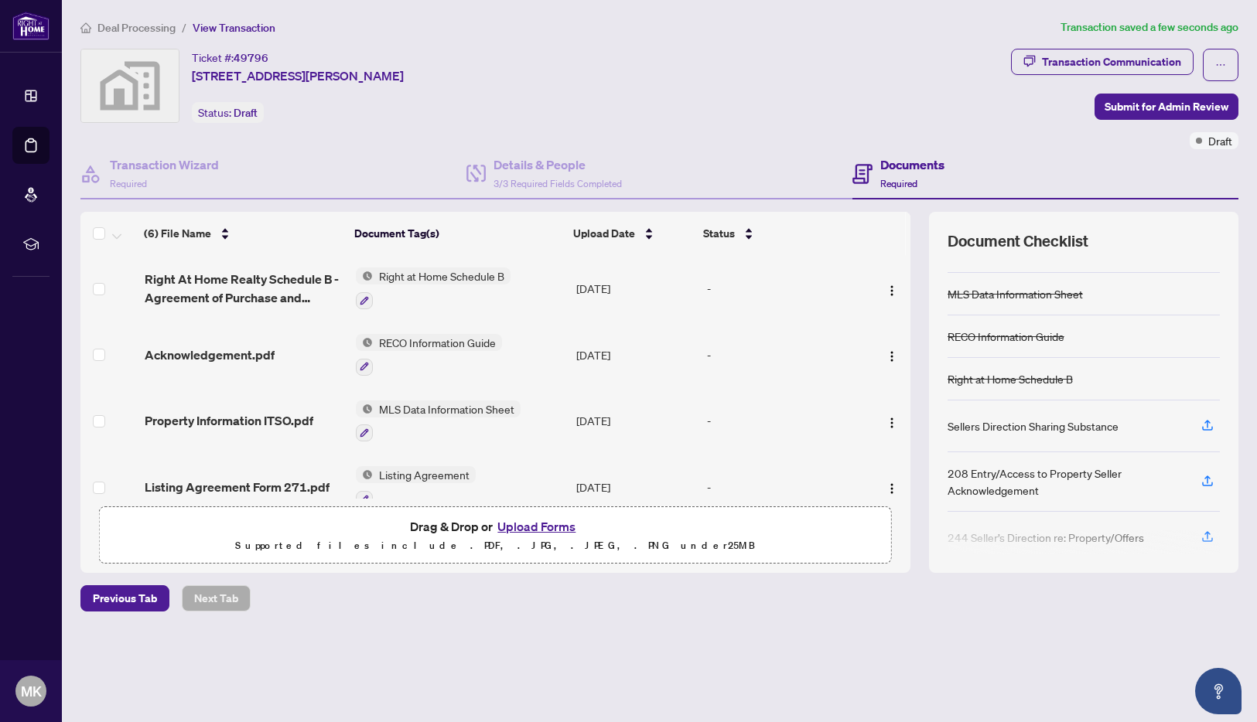
scroll to position [137, 0]
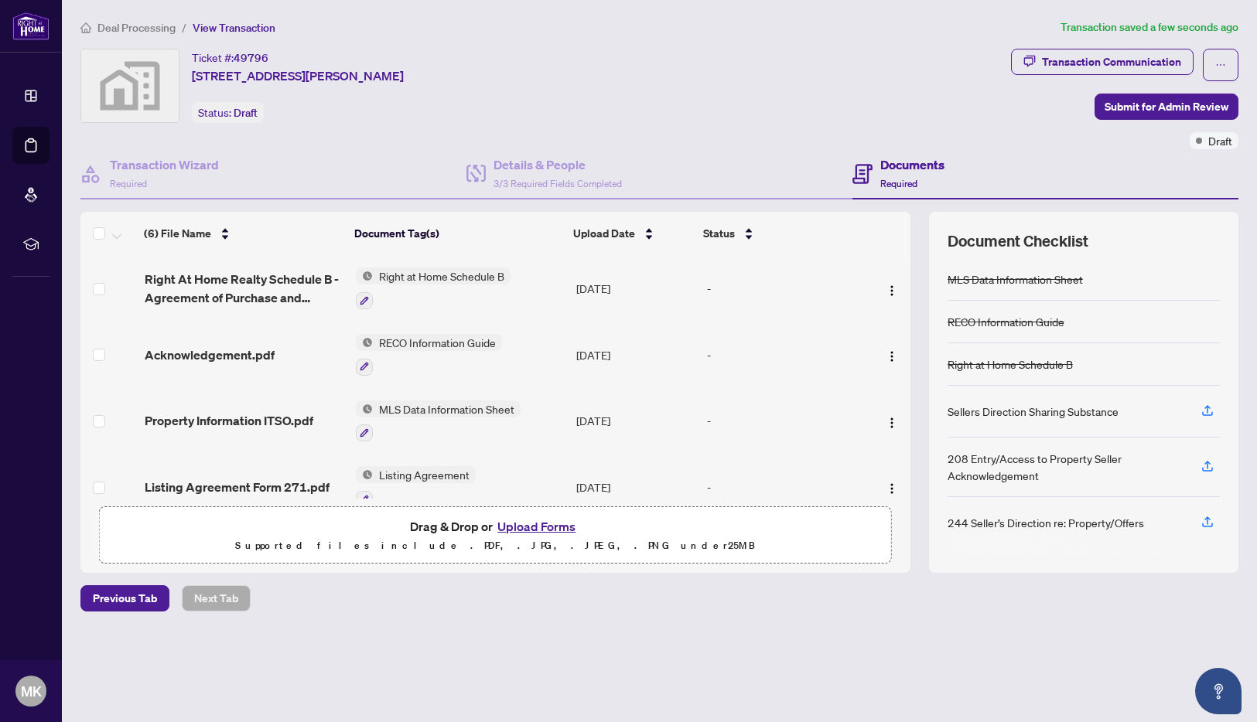
click at [531, 527] on button "Upload Forms" at bounding box center [536, 527] width 87 height 20
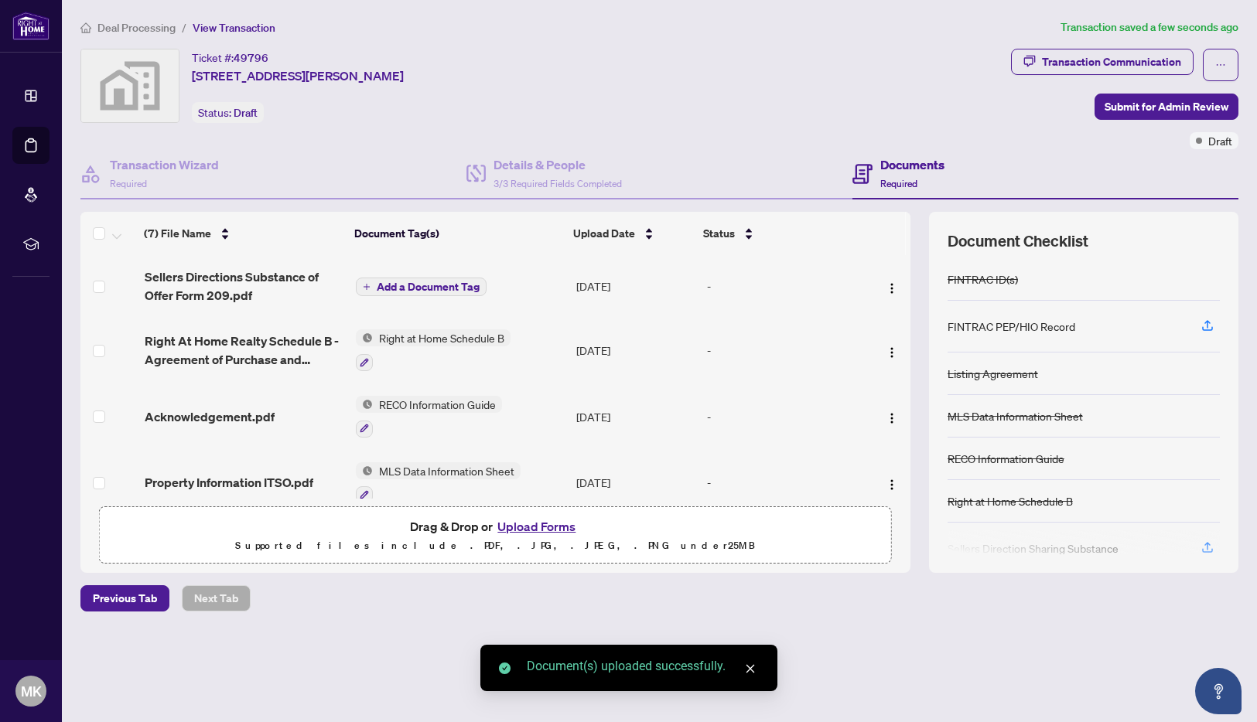
click at [410, 291] on span "Add a Document Tag" at bounding box center [428, 287] width 103 height 11
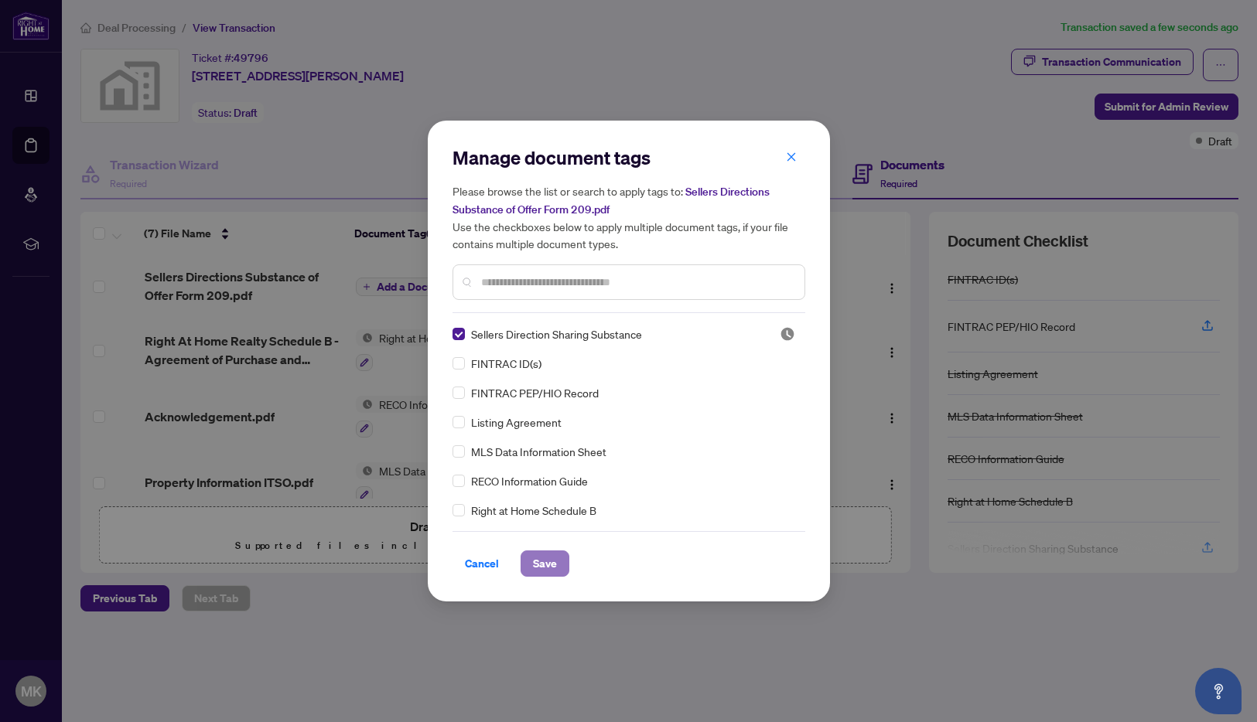
click at [538, 561] on span "Save" at bounding box center [545, 563] width 24 height 25
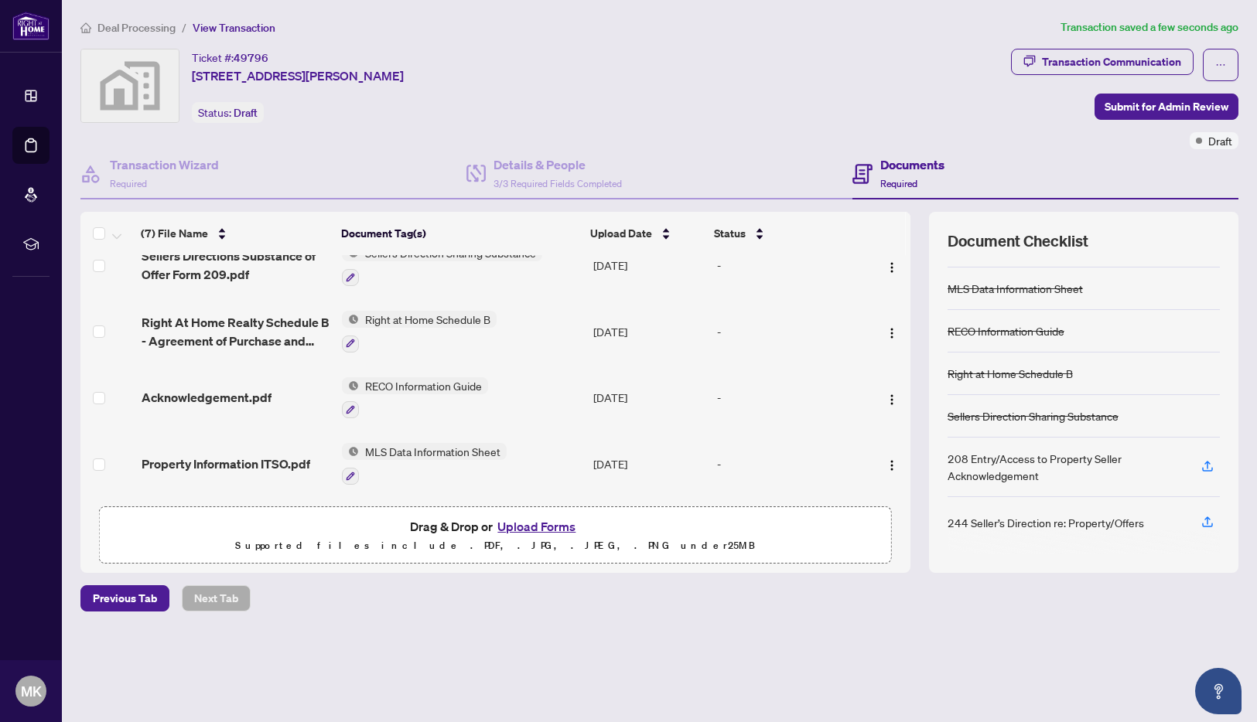
scroll to position [0, 0]
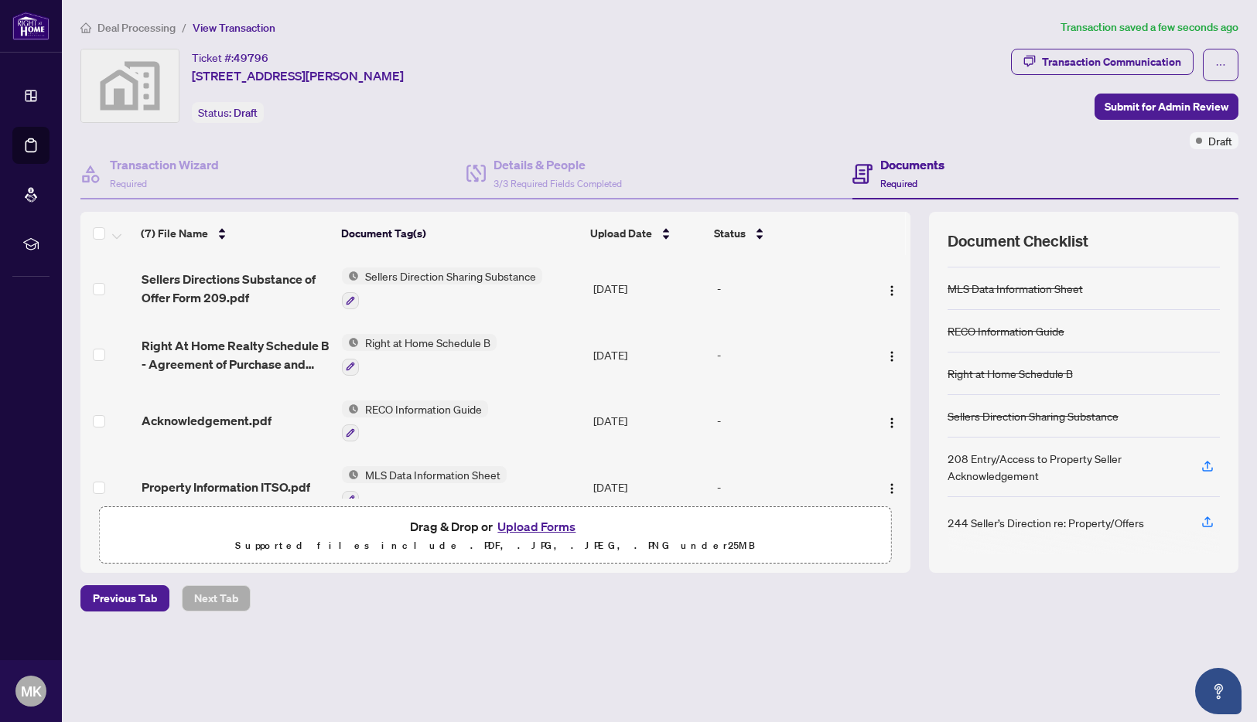
click at [522, 527] on button "Upload Forms" at bounding box center [536, 527] width 87 height 20
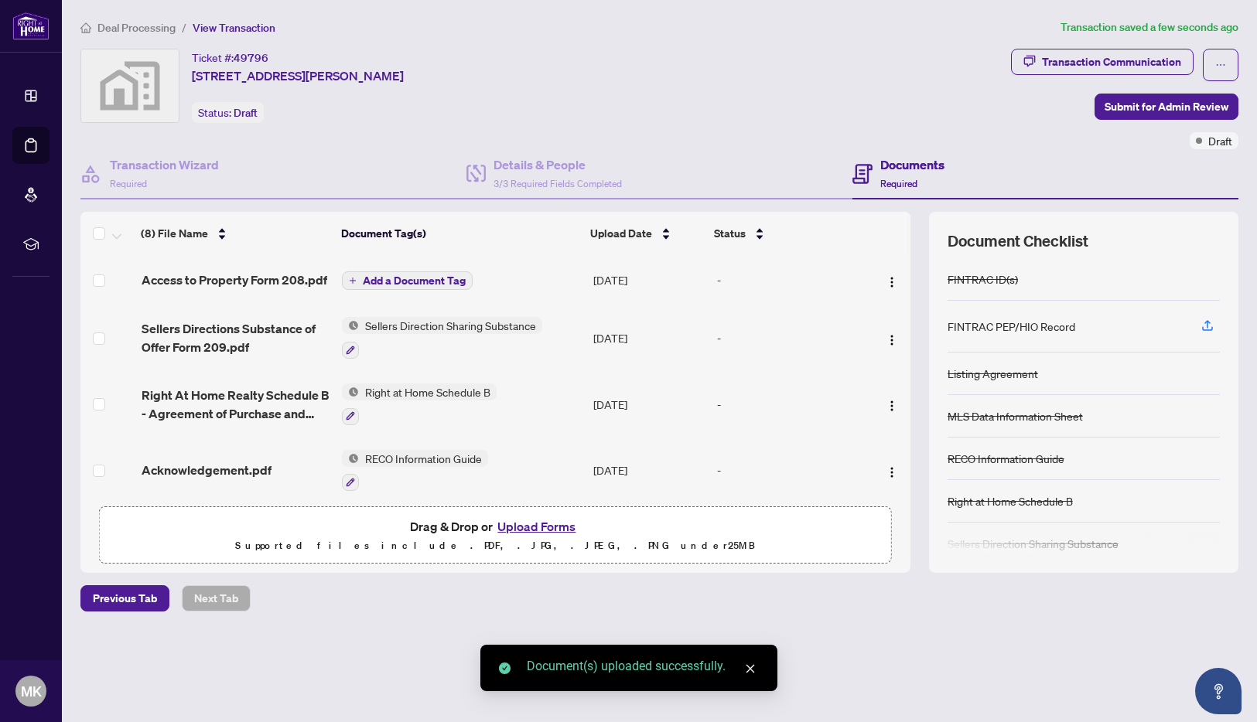
click at [387, 284] on span "Add a Document Tag" at bounding box center [414, 280] width 103 height 11
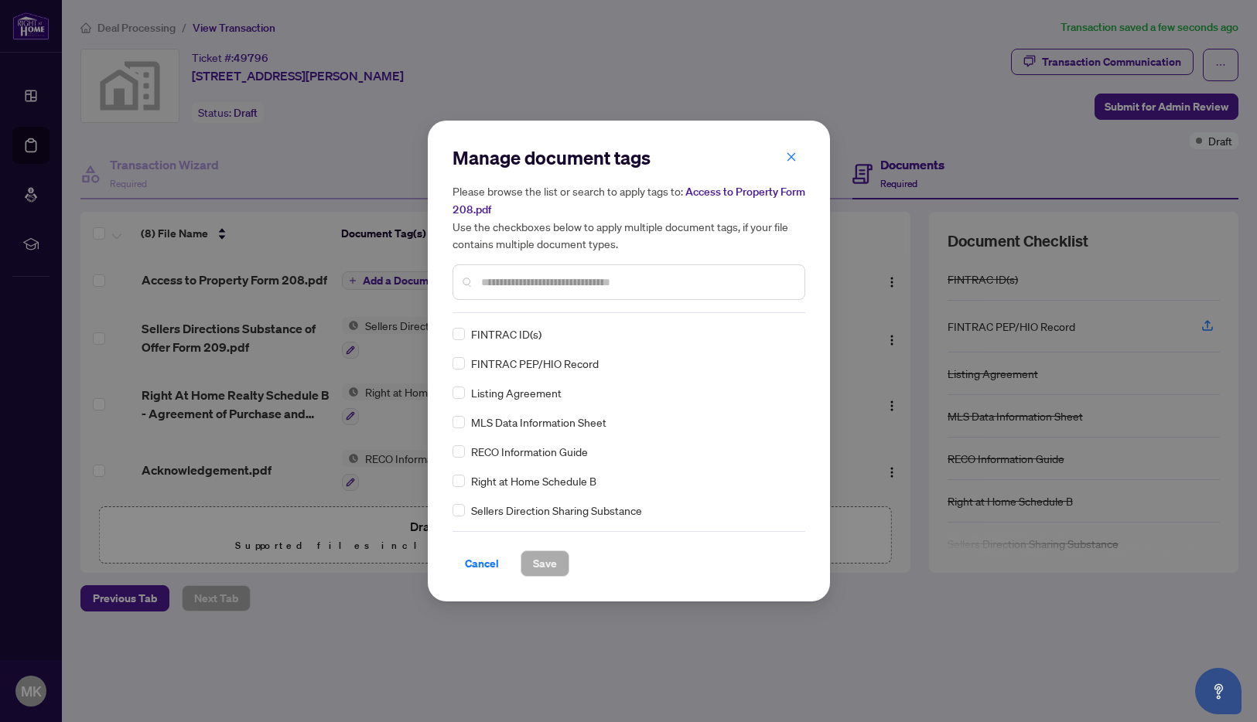
click at [506, 285] on input "text" at bounding box center [636, 282] width 311 height 17
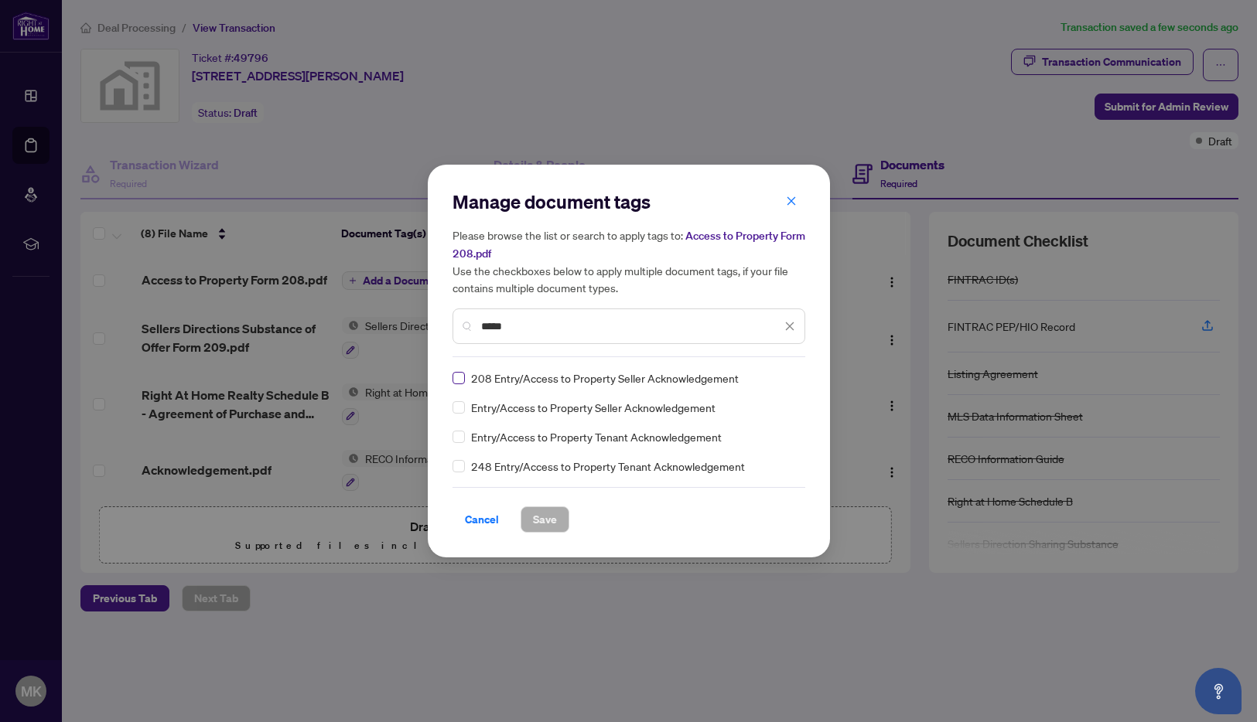
type input "*****"
click at [540, 524] on span "Save" at bounding box center [545, 519] width 24 height 25
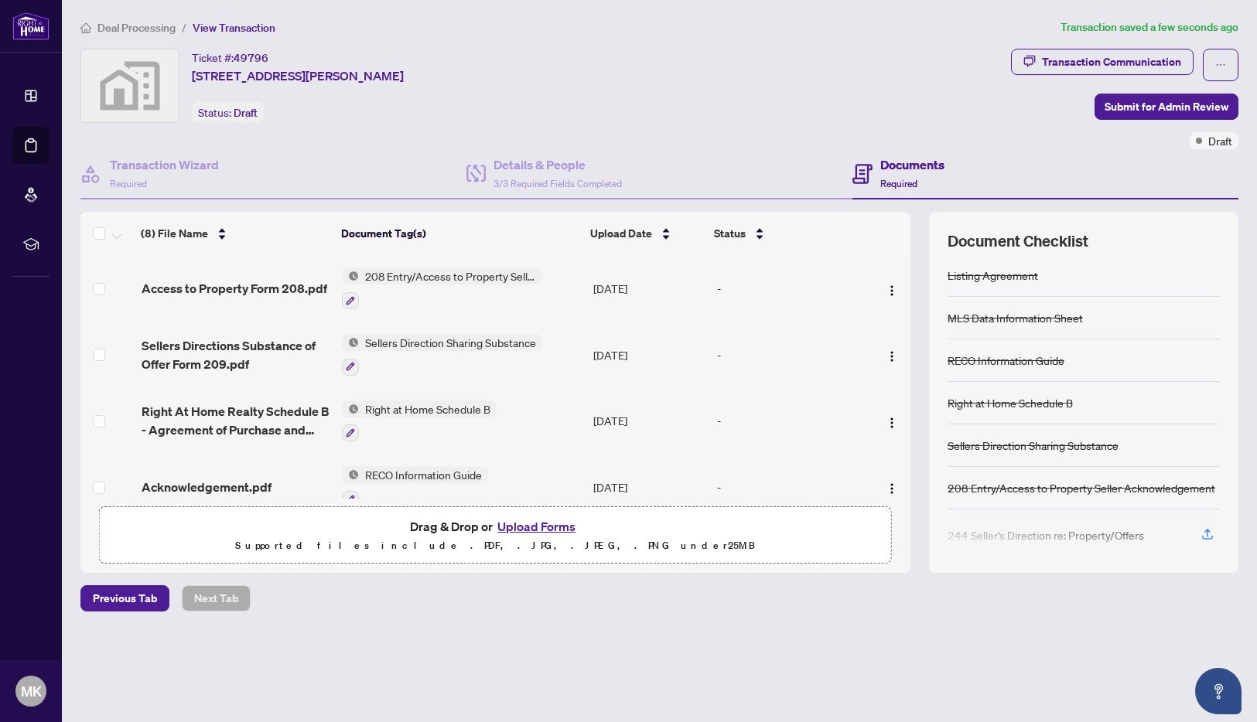
scroll to position [111, 0]
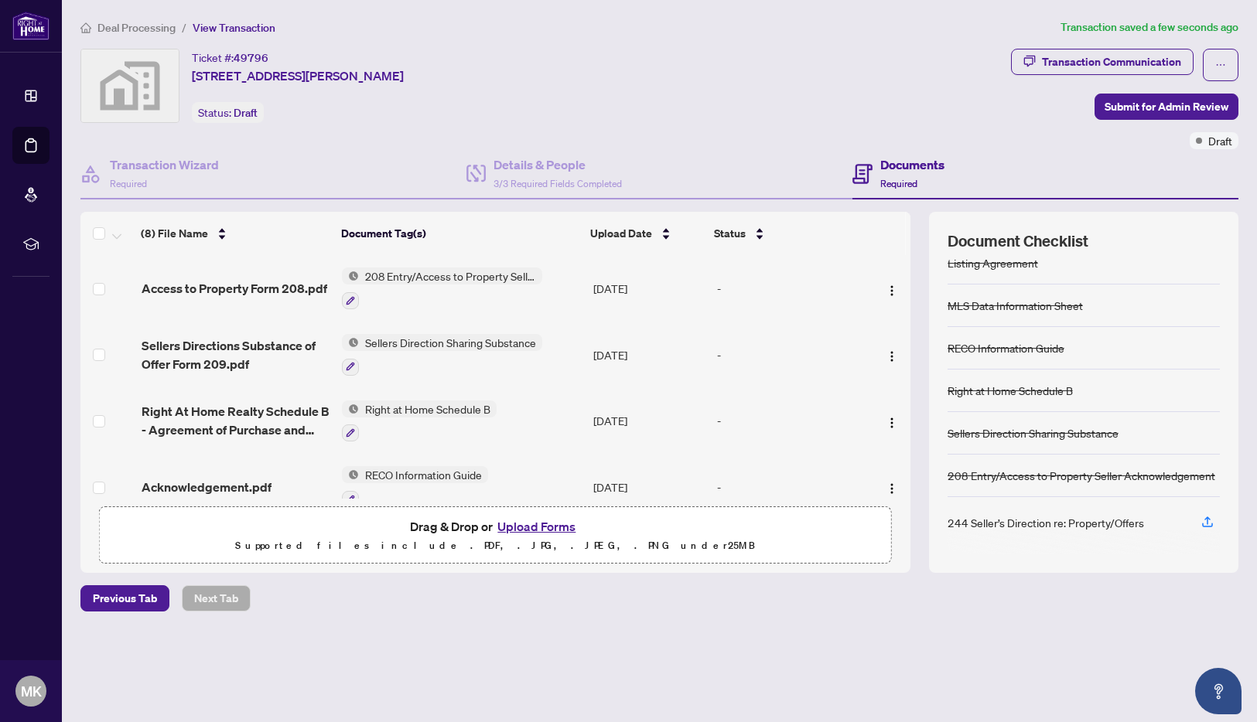
click at [531, 527] on button "Upload Forms" at bounding box center [536, 527] width 87 height 20
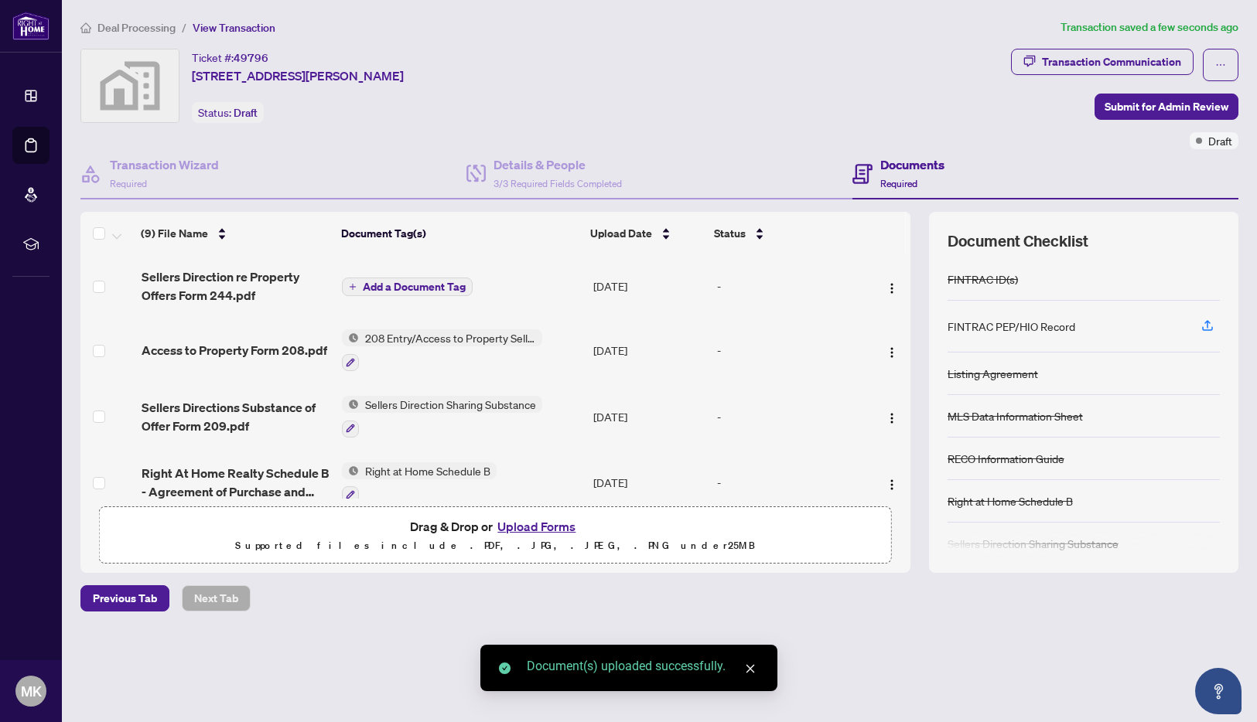
click at [402, 285] on span "Add a Document Tag" at bounding box center [414, 287] width 103 height 11
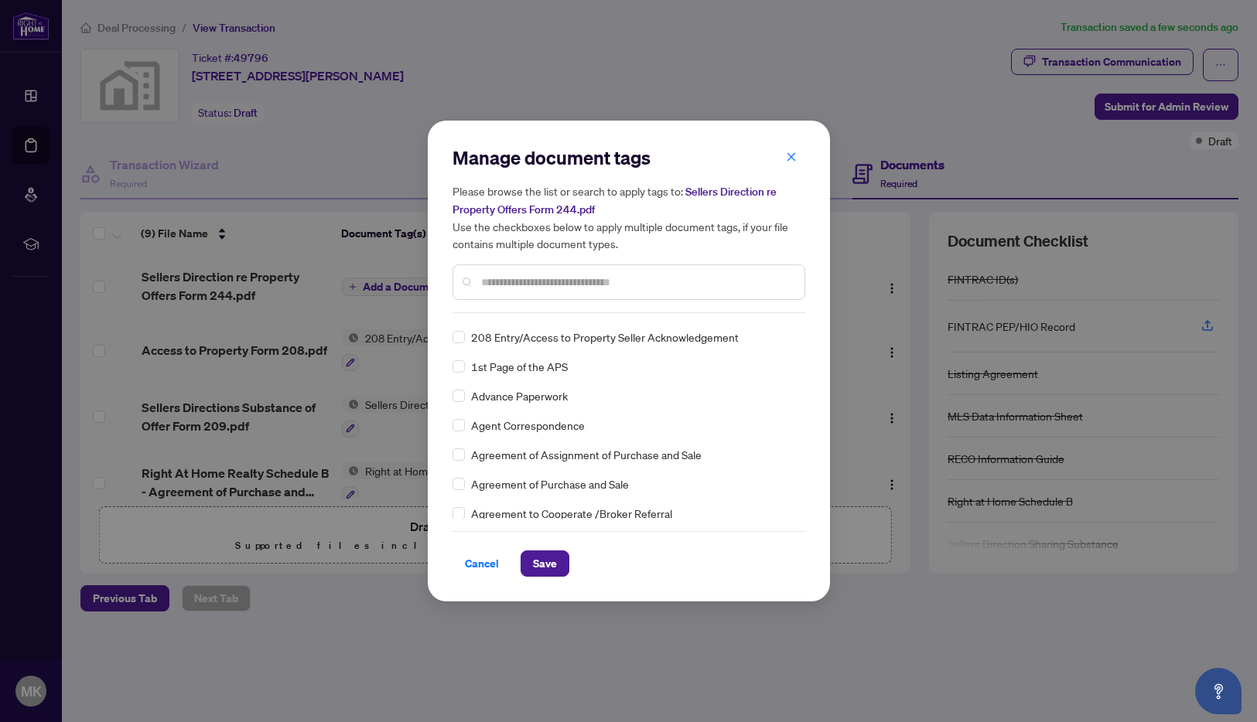
scroll to position [0, 0]
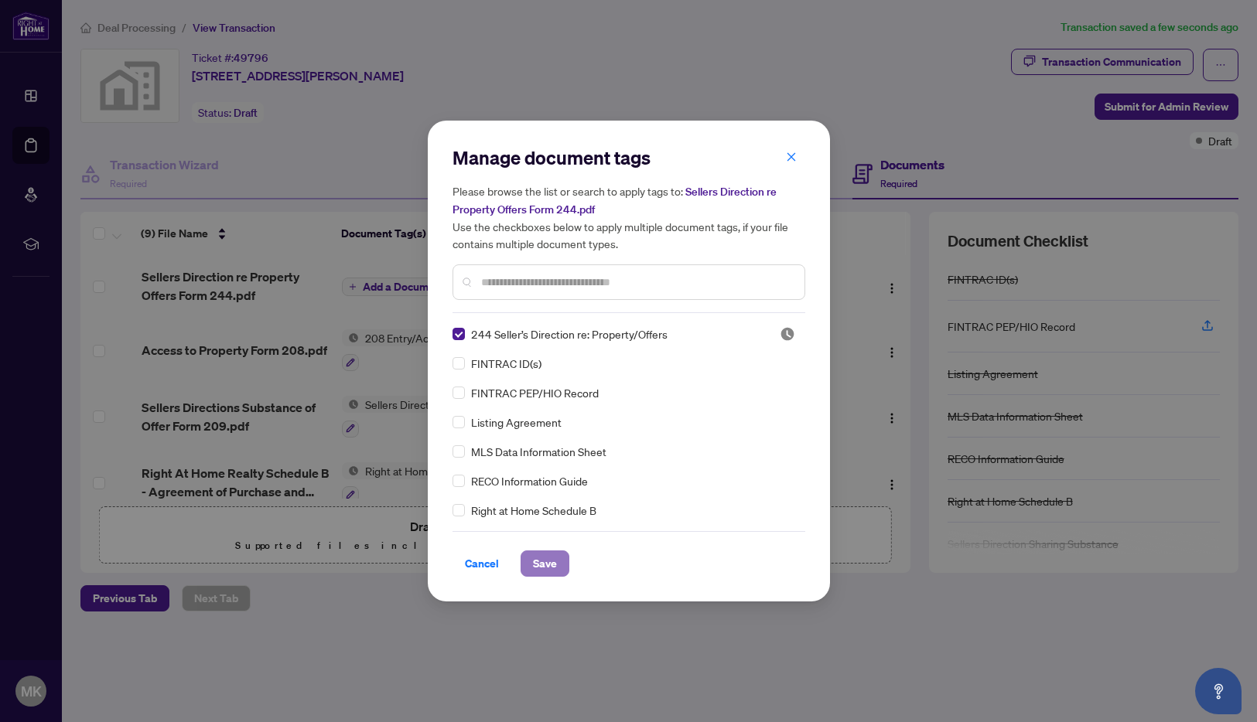
click at [541, 563] on span "Save" at bounding box center [545, 563] width 24 height 25
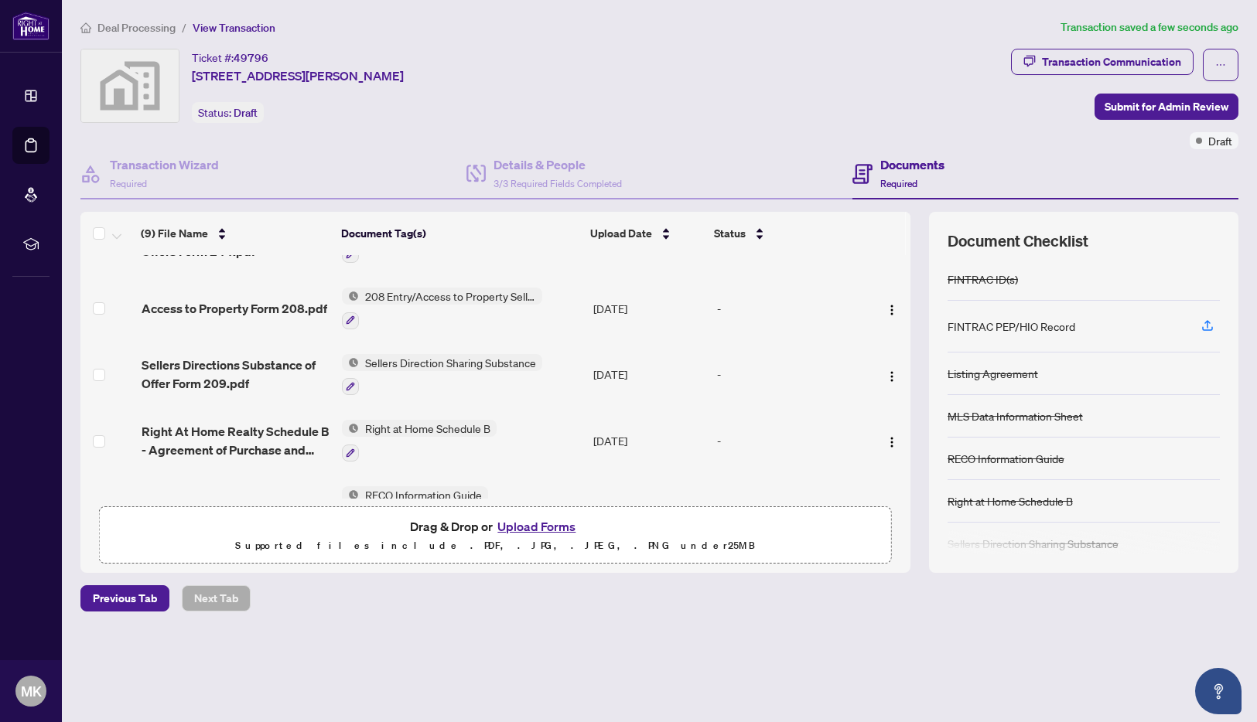
click at [530, 527] on button "Upload Forms" at bounding box center [536, 527] width 87 height 20
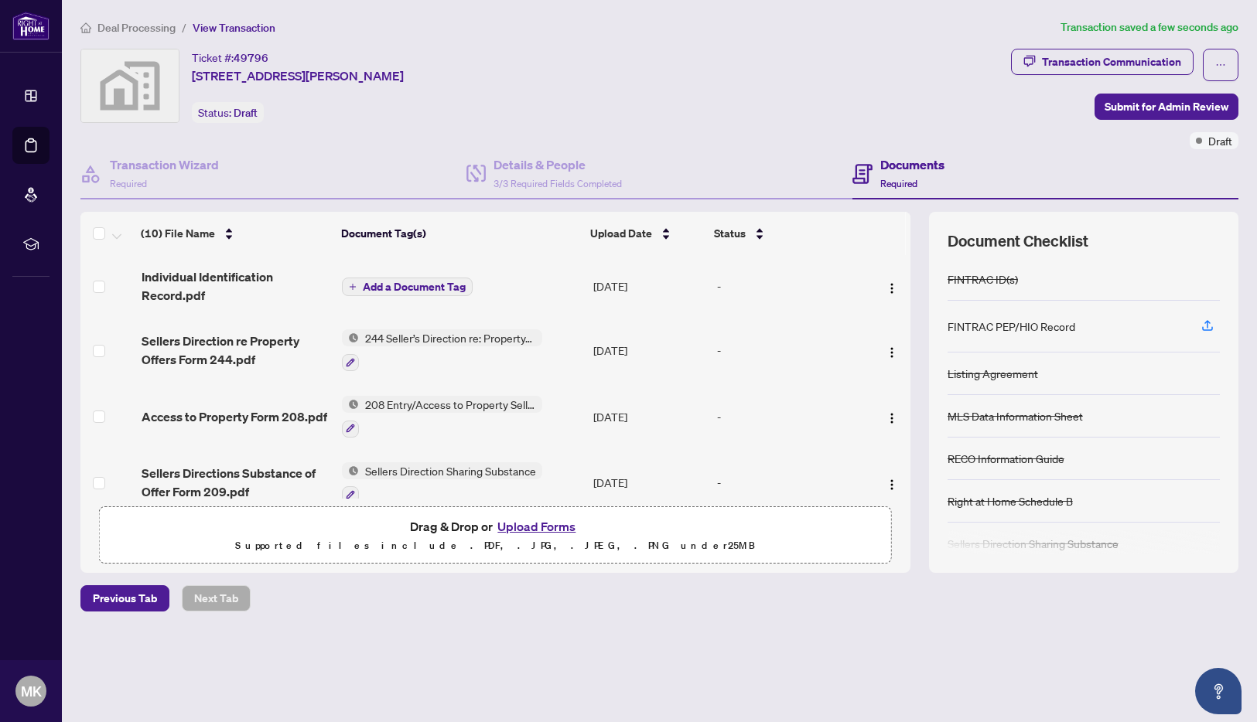
click at [414, 285] on span "Add a Document Tag" at bounding box center [414, 287] width 103 height 11
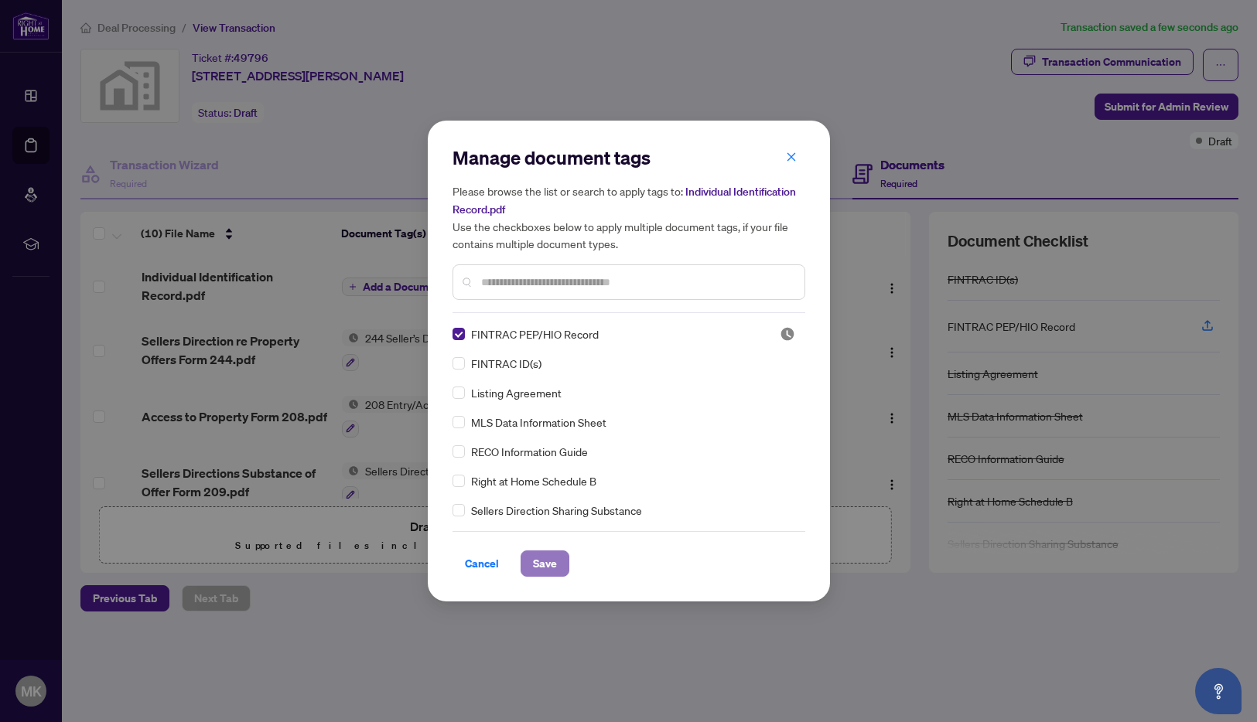
click at [533, 564] on span "Save" at bounding box center [545, 563] width 24 height 25
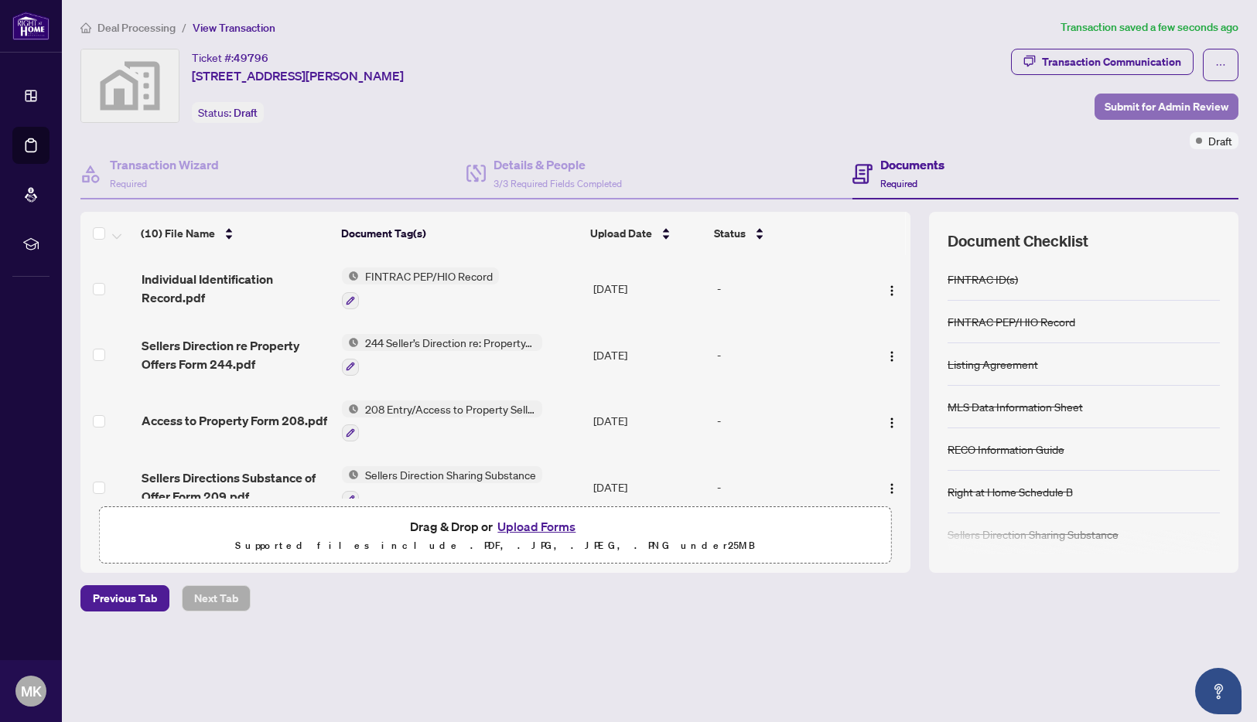
click at [1147, 102] on span "Submit for Admin Review" at bounding box center [1166, 106] width 124 height 25
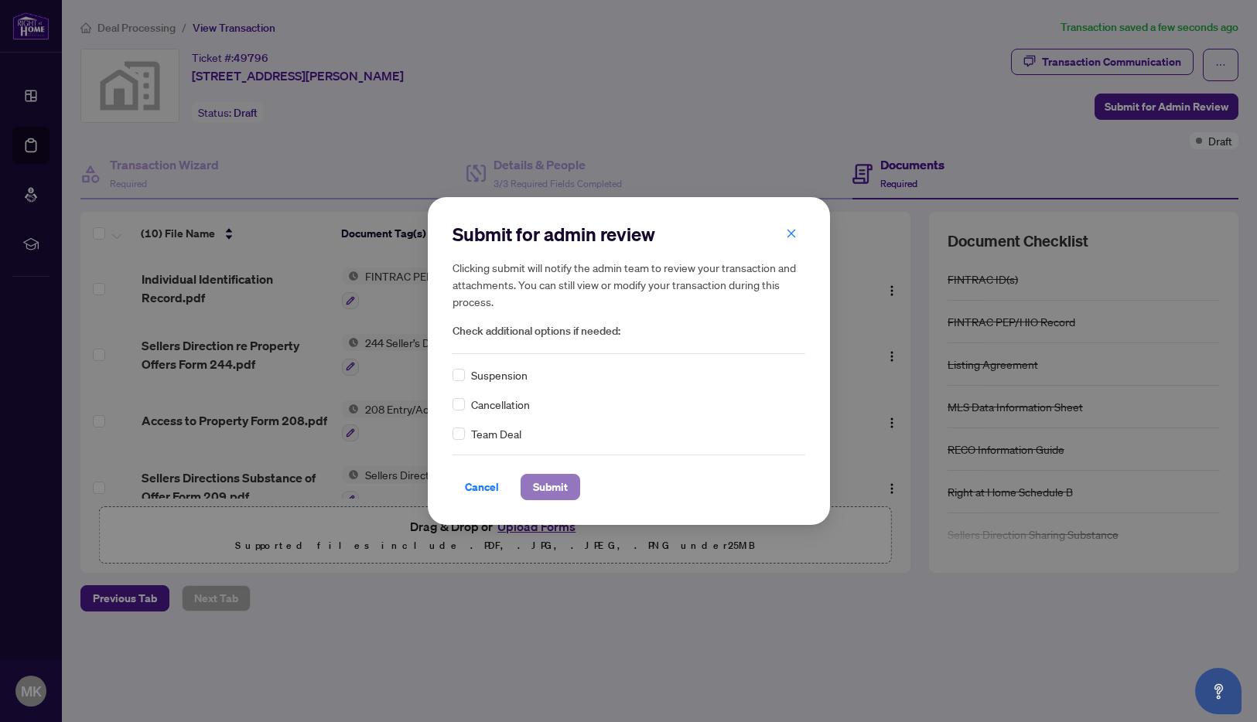
click at [547, 487] on span "Submit" at bounding box center [550, 487] width 35 height 25
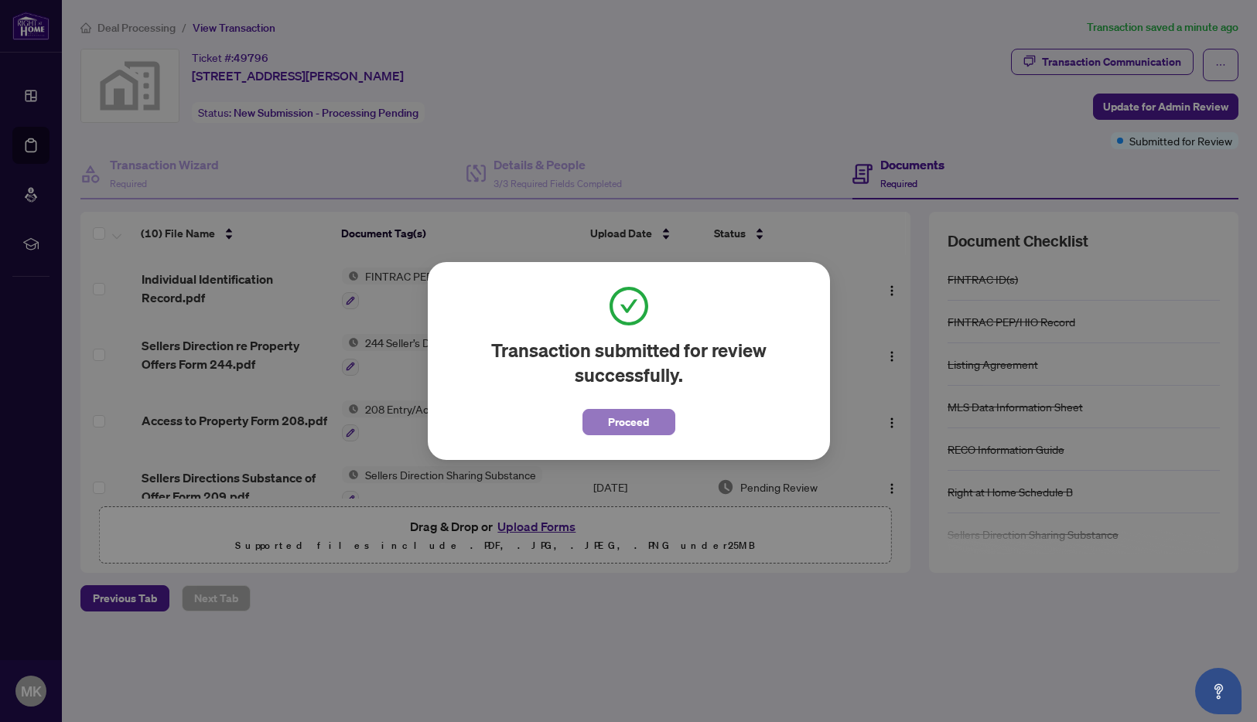
click at [627, 424] on span "Proceed" at bounding box center [628, 422] width 41 height 25
